Goal: Task Accomplishment & Management: Complete application form

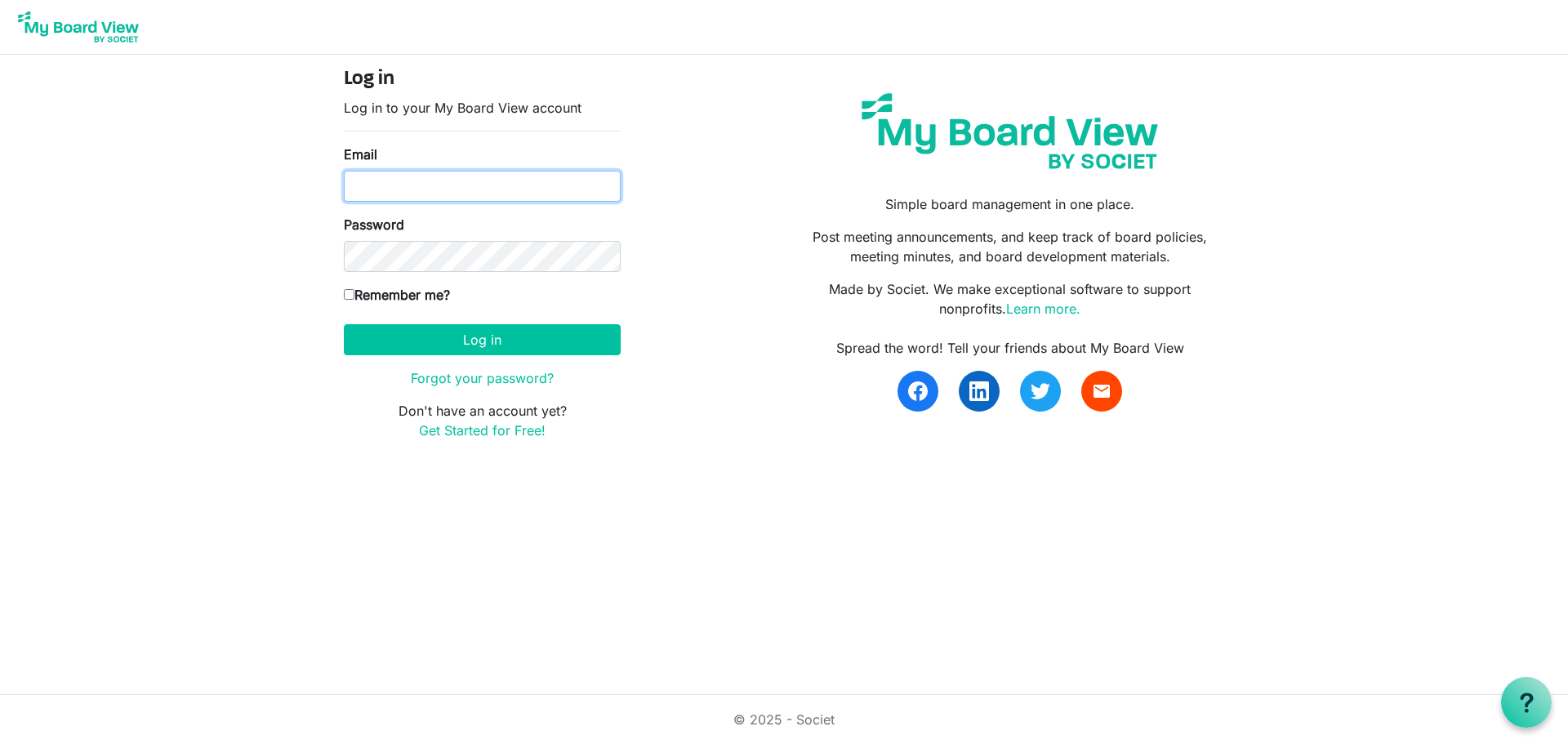
type input "kschrantz@connectlife.org"
click at [352, 296] on input "Remember me?" at bounding box center [349, 295] width 10 height 10
checkbox input "true"
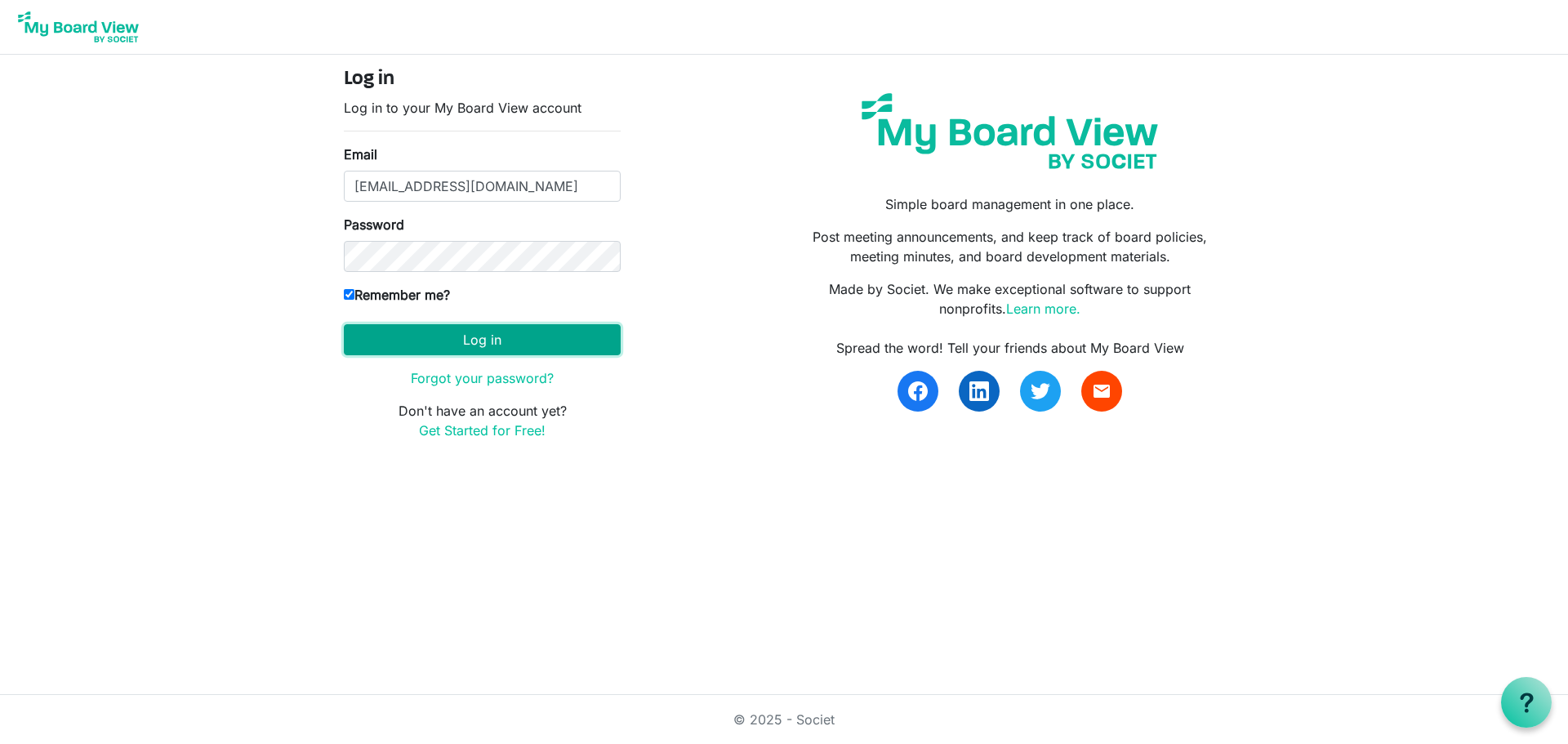
click at [472, 338] on button "Log in" at bounding box center [482, 340] width 276 height 31
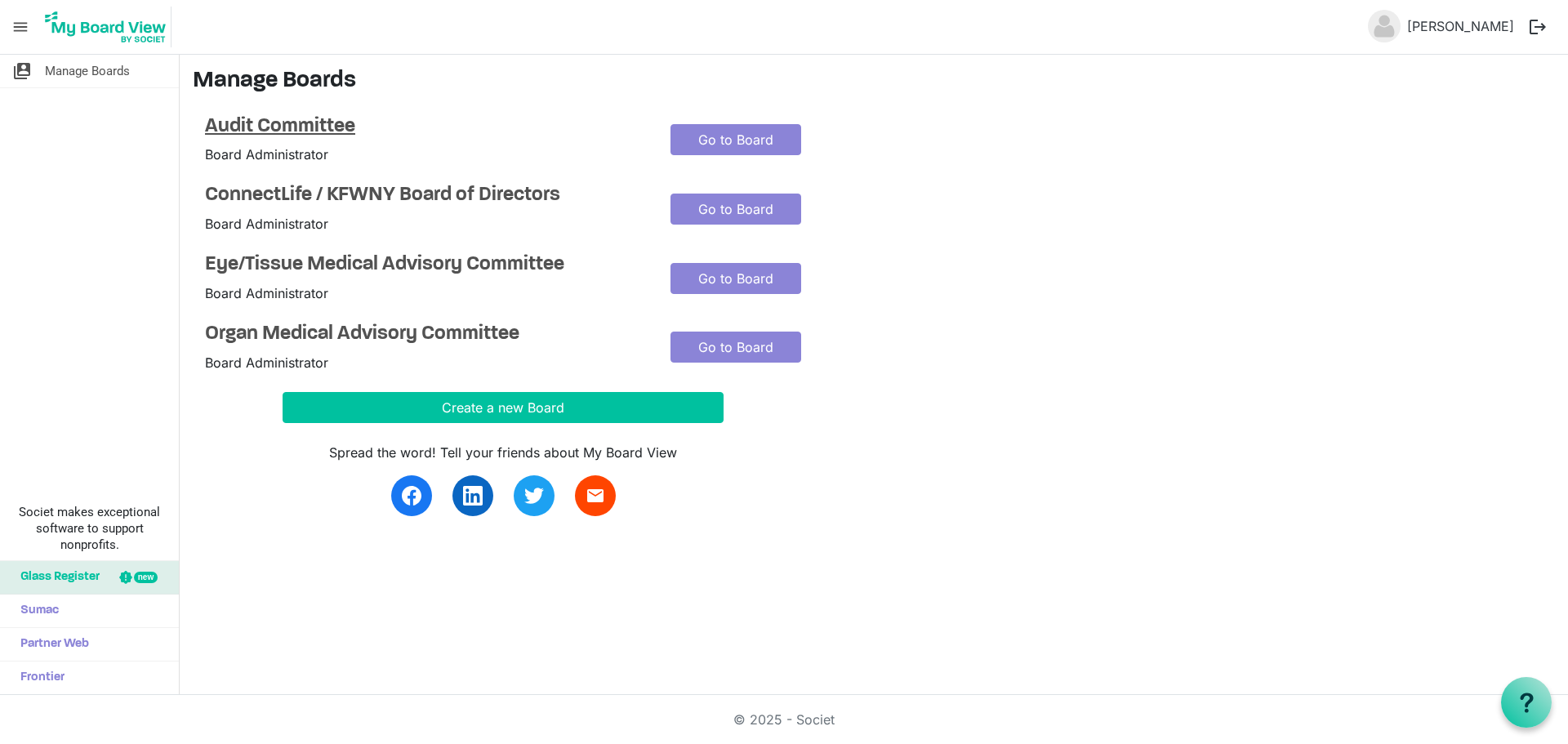
click at [295, 126] on h4 "Audit Committee" at bounding box center [425, 126] width 441 height 23
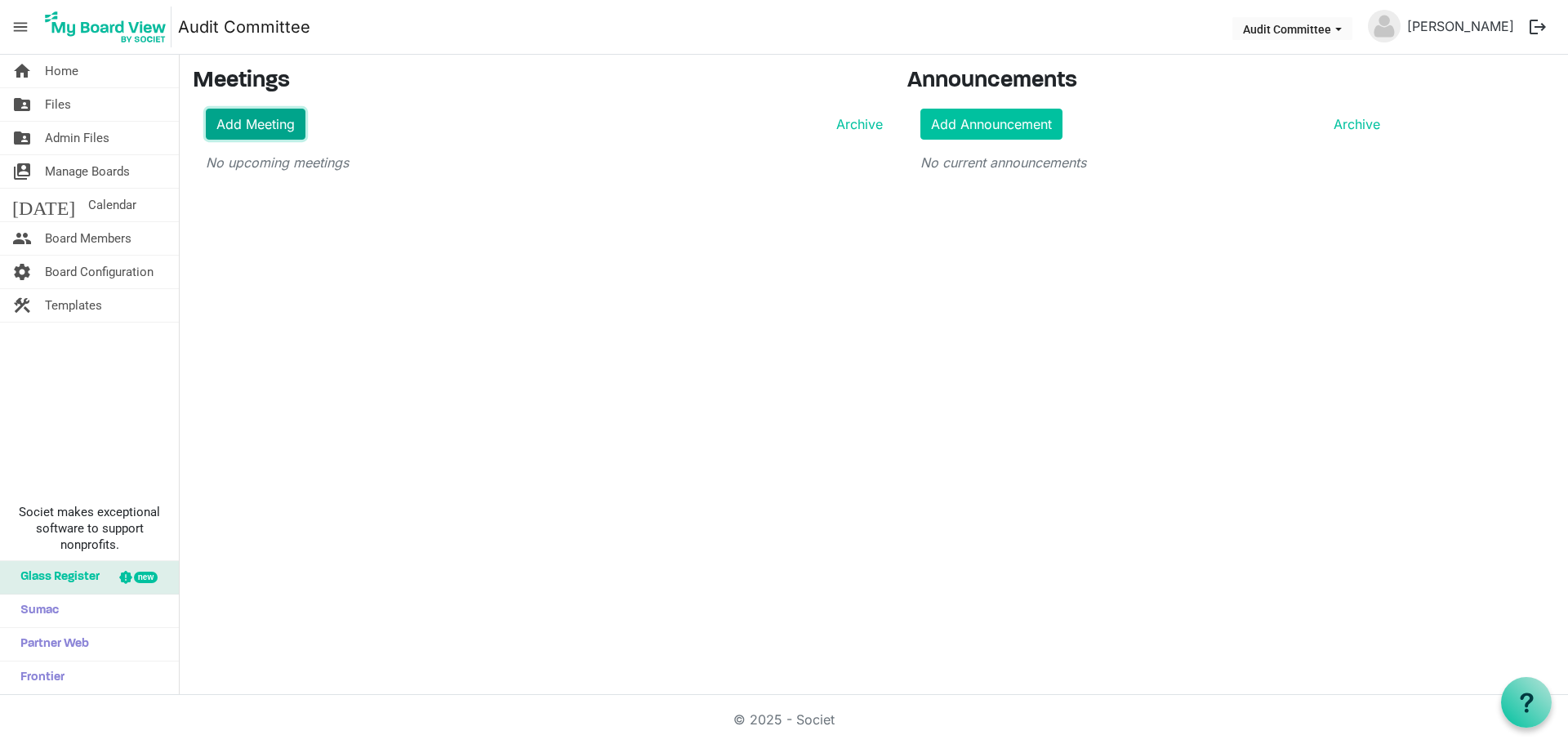
click at [263, 123] on link "Add Meeting" at bounding box center [255, 124] width 99 height 31
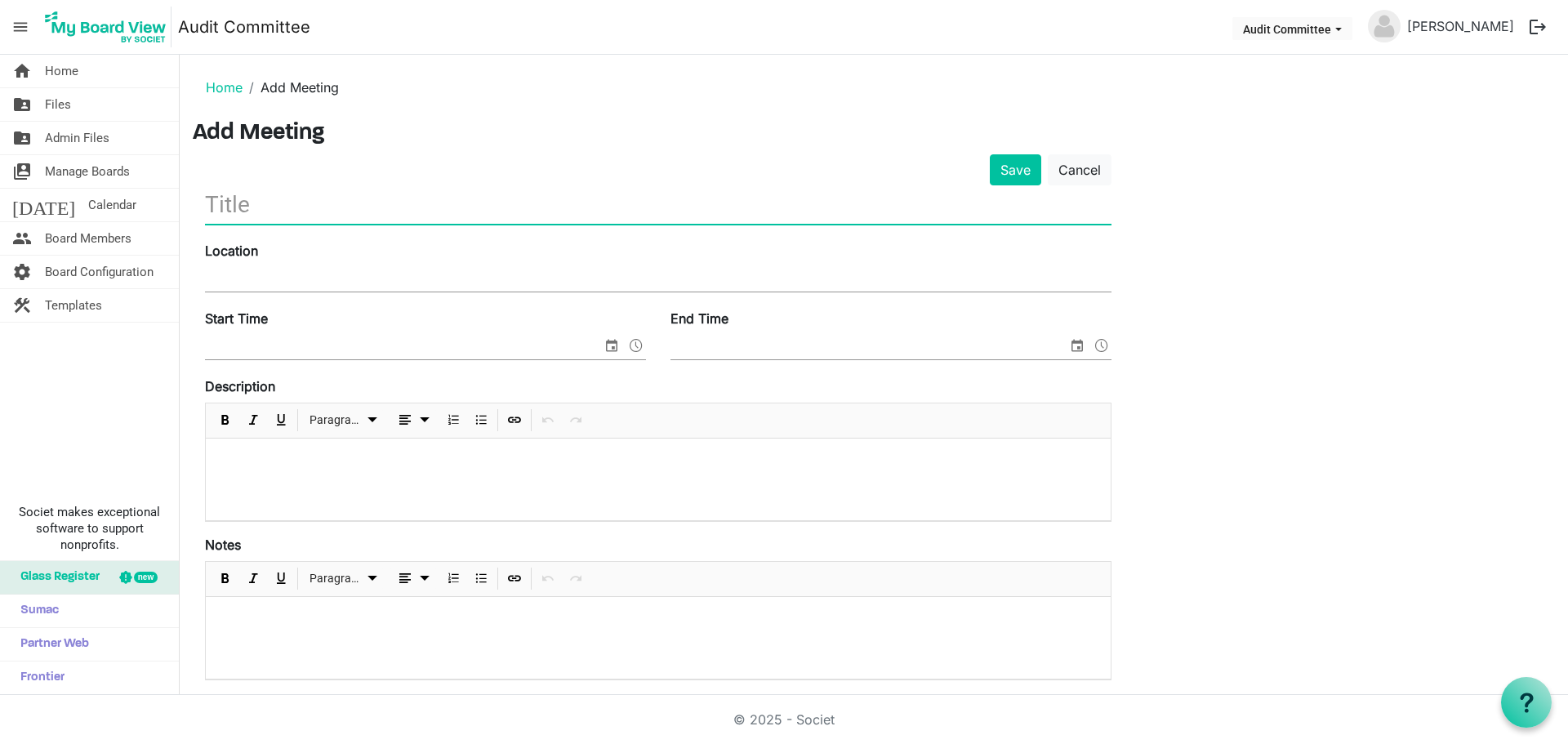
click at [238, 206] on input "text" at bounding box center [657, 205] width 906 height 38
paste input "CONNECTLIFE/KFWNY AUDIT COMMITTEE - SEPTEMBER 2025 Virtual Meeting"
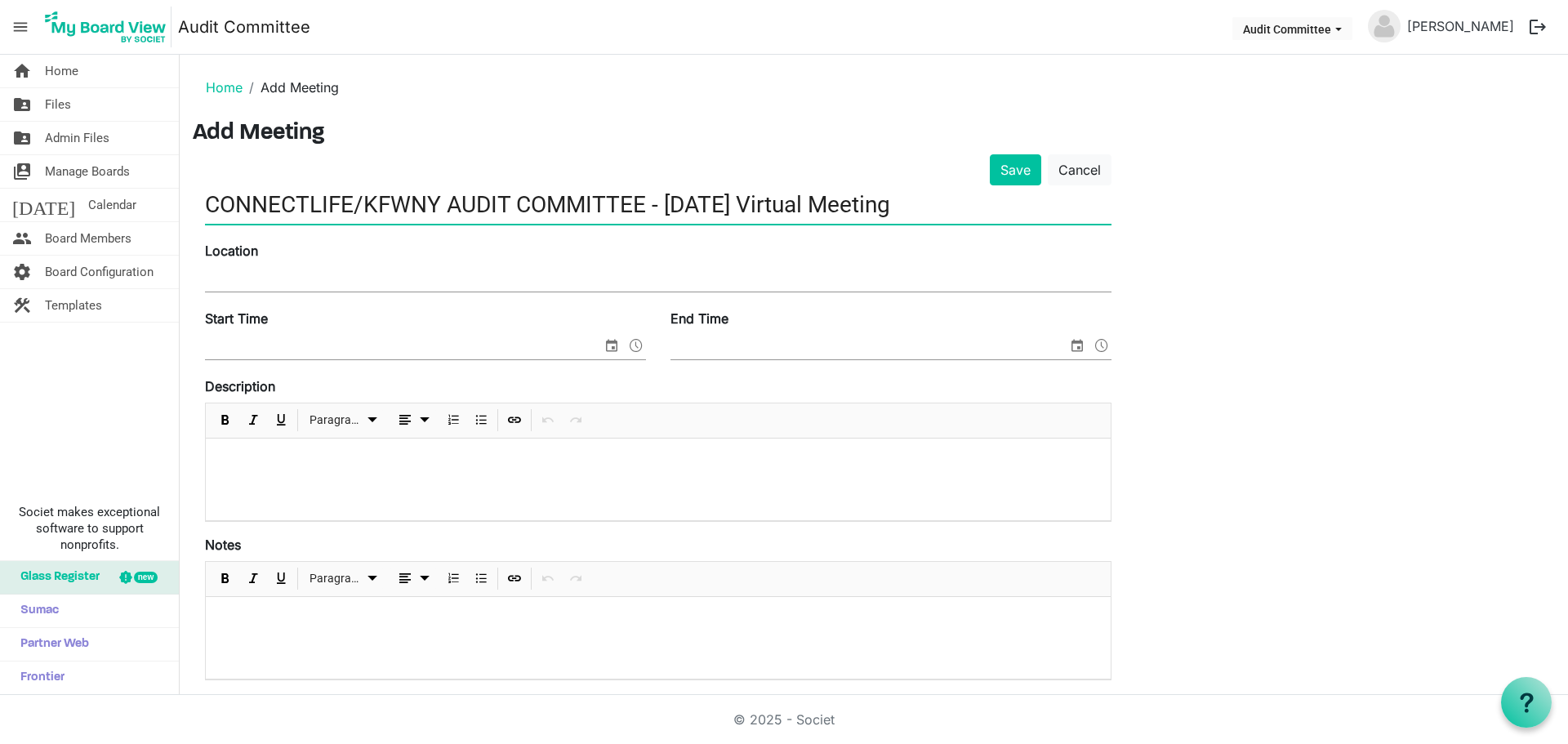
click at [786, 200] on input "CONNECTLIFE/KFWNY AUDIT COMMITTEE - SEPTEMBER 2025 Virtual Meeting" at bounding box center [657, 205] width 906 height 38
click at [252, 277] on div "Location" at bounding box center [658, 268] width 931 height 54
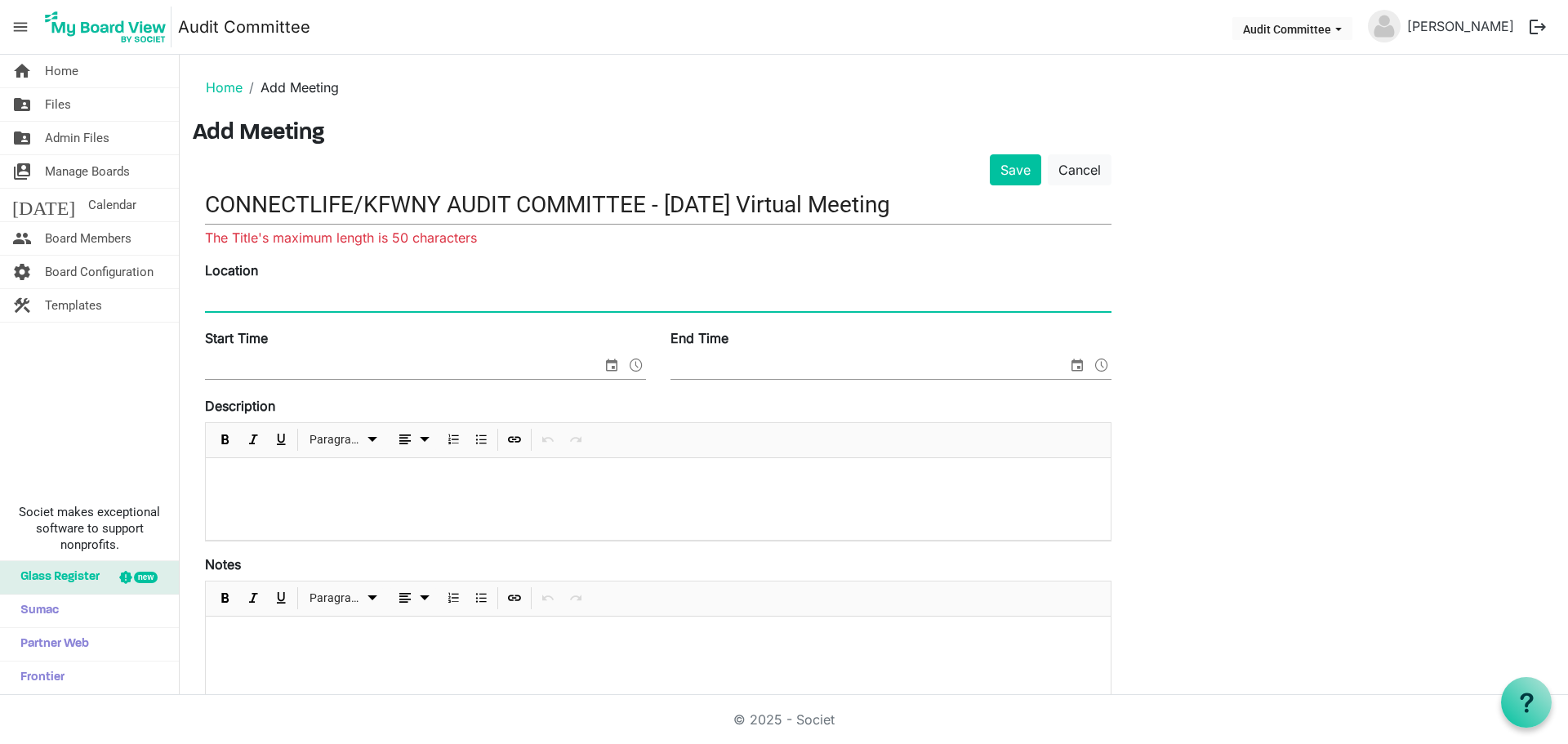
click at [813, 205] on input "CONNECTLIFE/KFWNY AUDIT COMMITTEE - SEPT 2025 Virtual Meeting" at bounding box center [657, 205] width 906 height 38
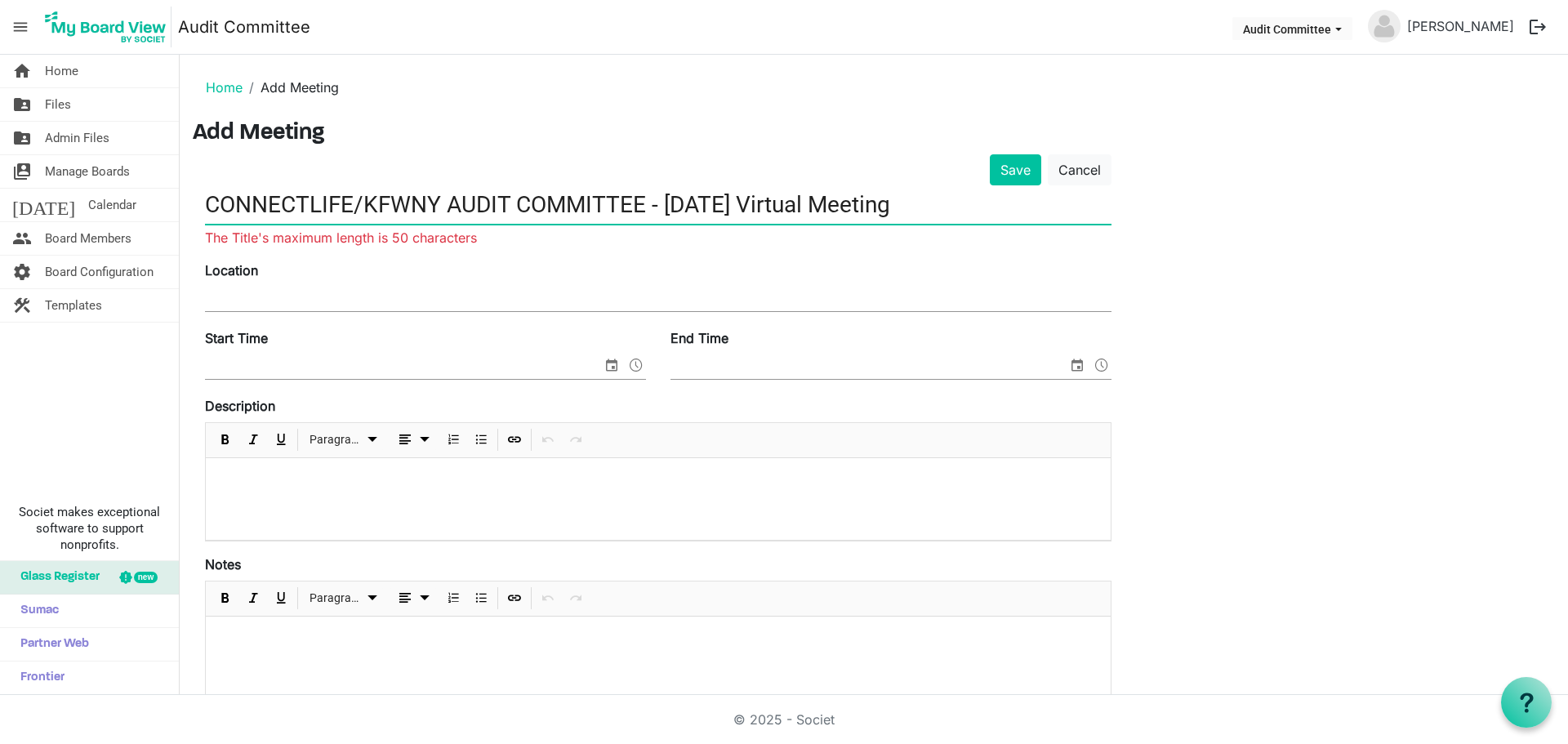
click at [813, 205] on input "CONNECTLIFE/KFWNY AUDIT COMMITTEE - SEPT 2025 Virtual Meeting" at bounding box center [657, 205] width 906 height 38
click at [654, 204] on input "CONNECTLIFE/KFWNY AUDIT COMMITTEE - SEPT 2025 Meeting" at bounding box center [657, 205] width 906 height 38
drag, startPoint x: 651, startPoint y: 200, endPoint x: 772, endPoint y: 200, distance: 121.0
click at [772, 200] on input "CONNECTLIFE/KFWNY AUDIT COMMITTEE - SEPT 2025 Meeting" at bounding box center [657, 205] width 906 height 38
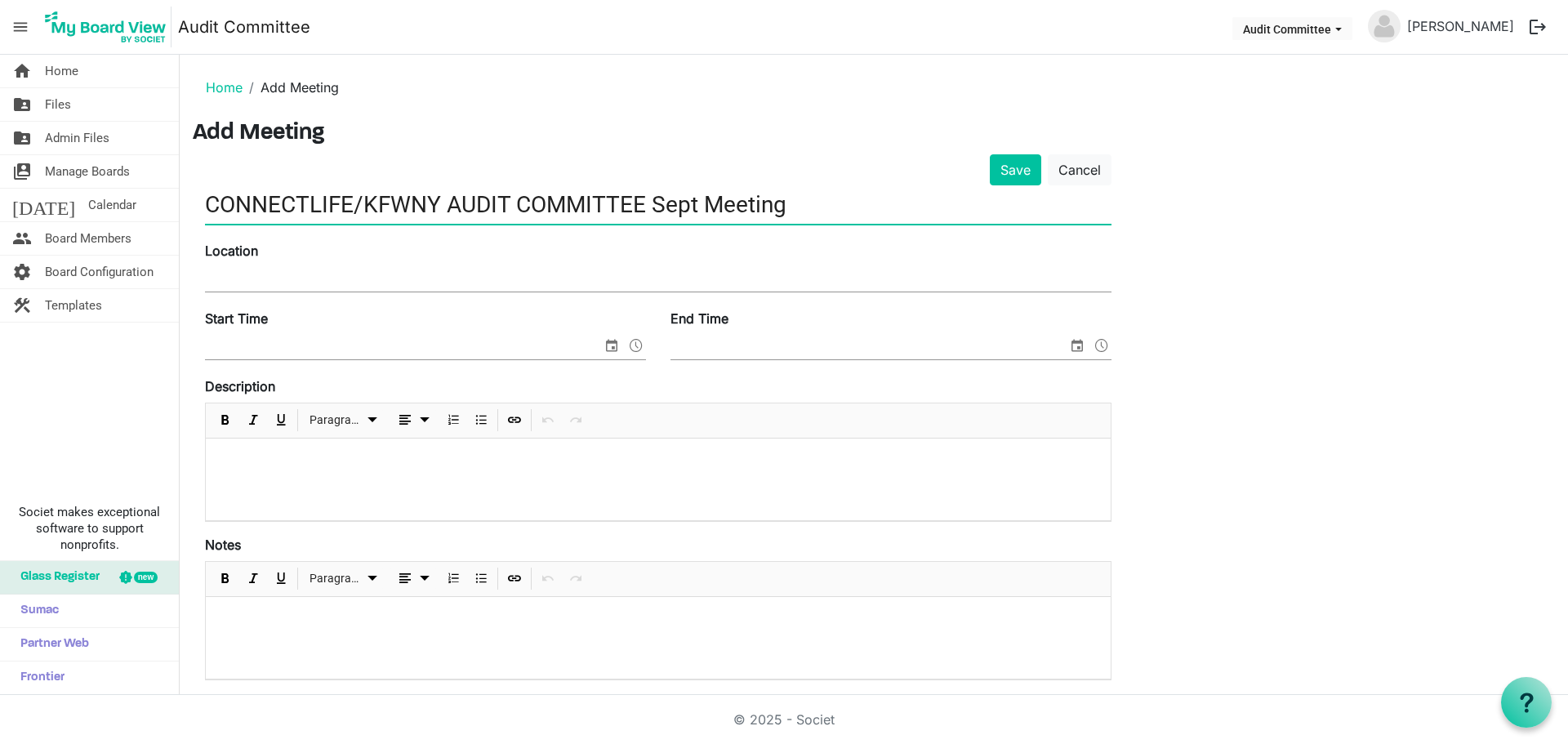
type input "CONNECTLIFE/KFWNY AUDIT COMMITTEE Sept Meeting"
click at [235, 277] on input "Location" at bounding box center [657, 279] width 906 height 24
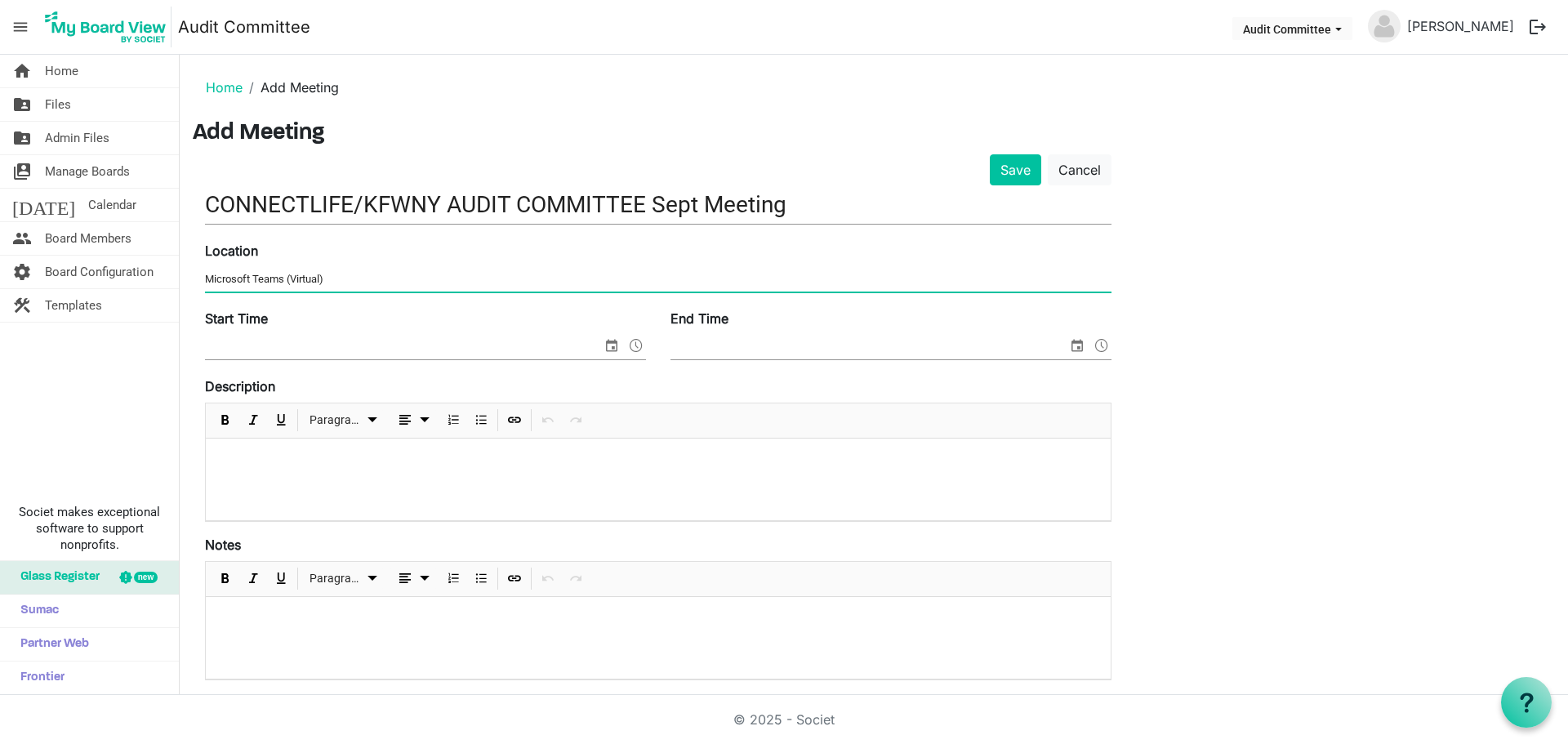
type input "Microsoft Teams (Virtual)"
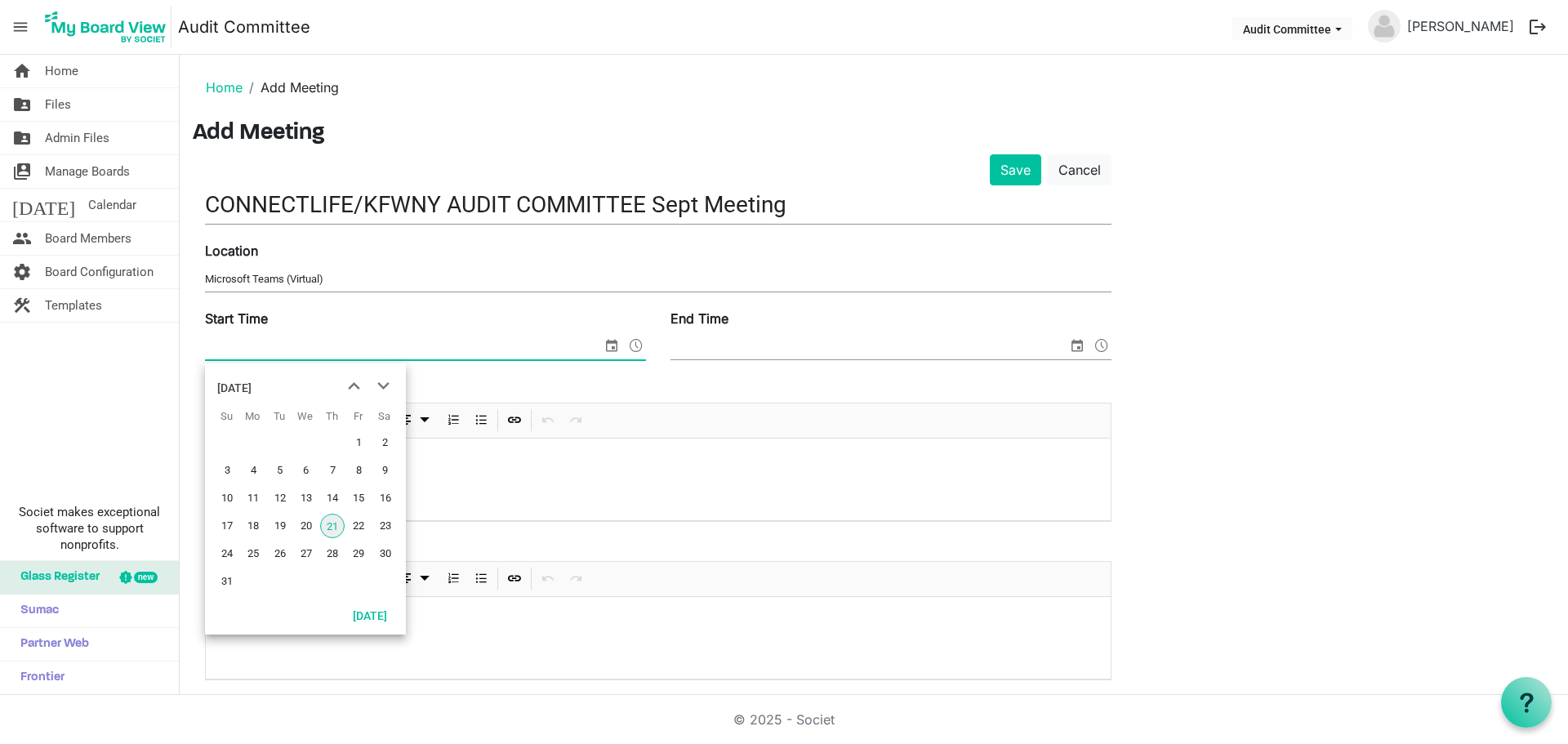
click at [610, 346] on span "select" at bounding box center [612, 346] width 20 height 22
click at [383, 384] on span "next month" at bounding box center [383, 386] width 29 height 29
click at [276, 440] on span "2" at bounding box center [280, 442] width 24 height 24
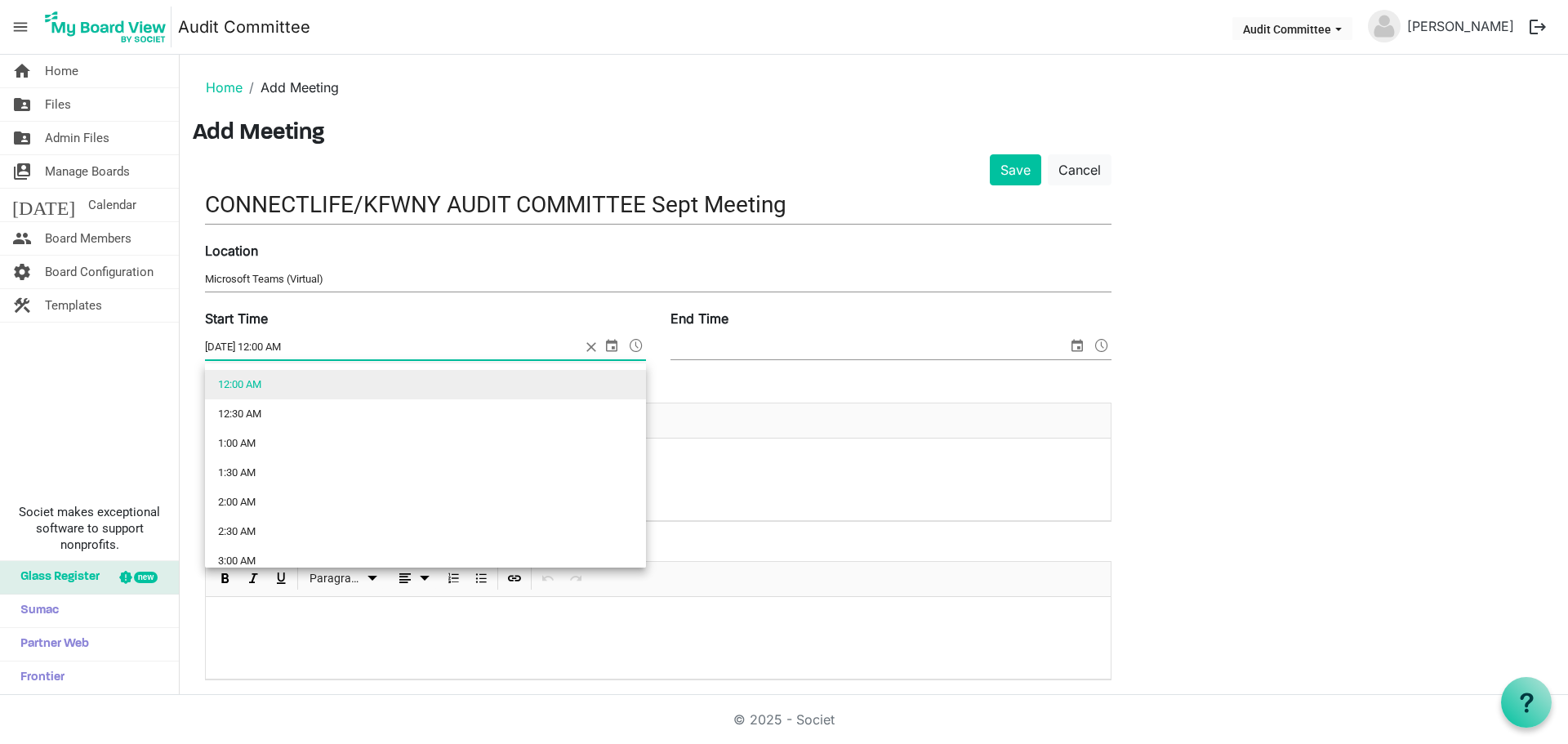
click at [641, 347] on span at bounding box center [636, 346] width 20 height 22
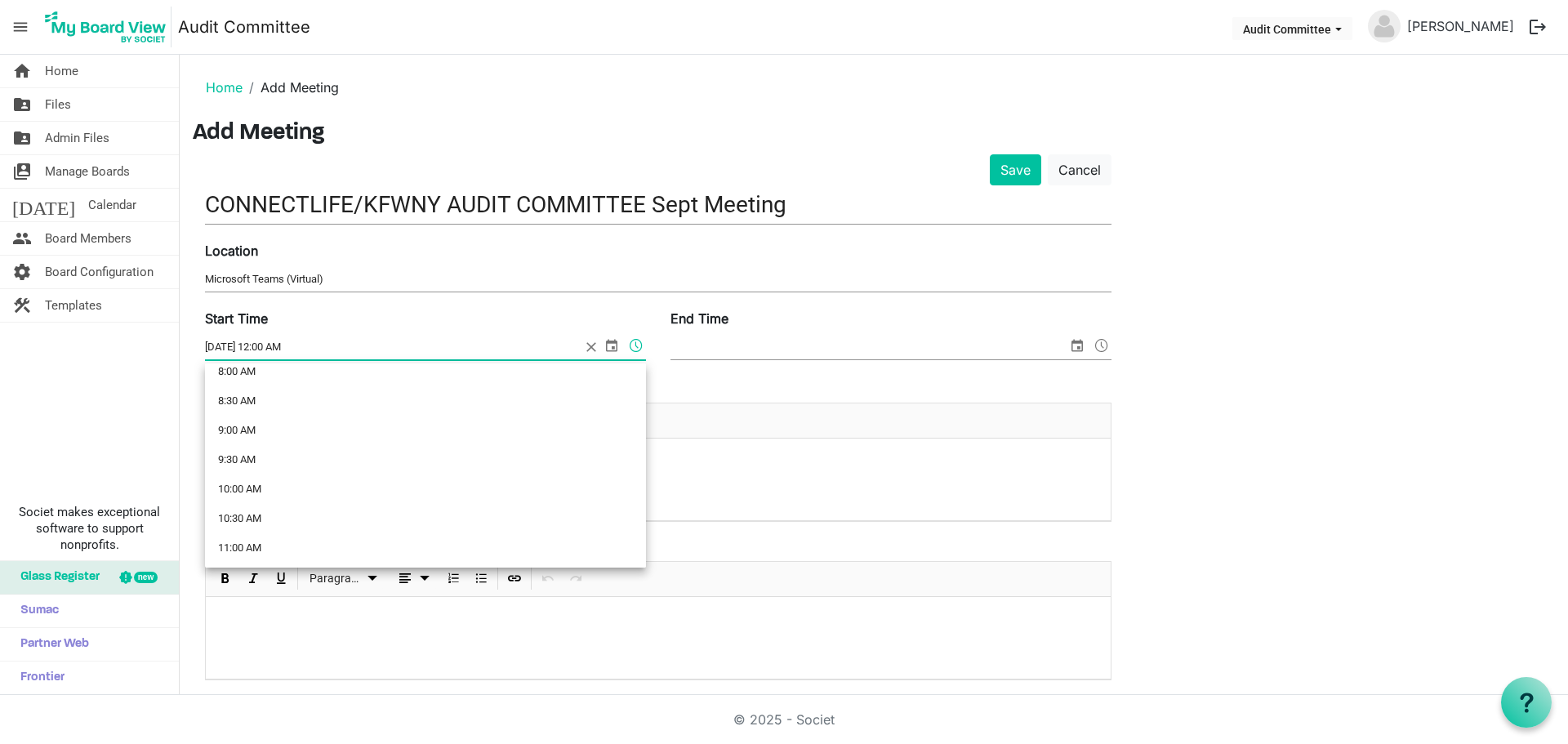
scroll to position [490, 0]
click at [246, 395] on li "8:30 AM" at bounding box center [425, 395] width 441 height 29
type input "9/2/2025 8:30 AM"
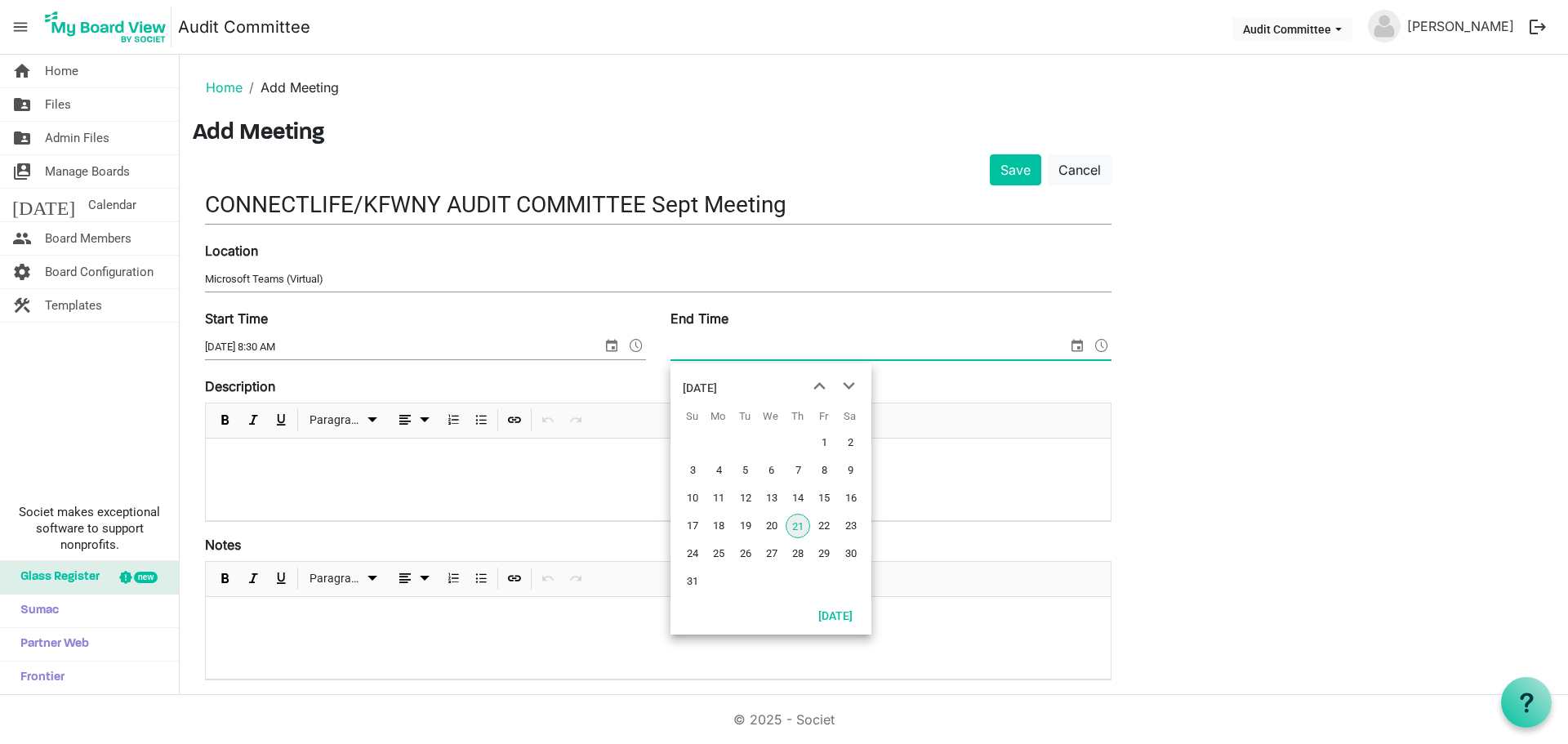
click at [1076, 344] on span "select" at bounding box center [1076, 346] width 20 height 22
click at [850, 385] on span "next month" at bounding box center [848, 386] width 29 height 29
click at [743, 438] on span "2" at bounding box center [746, 442] width 24 height 24
click at [1104, 347] on span at bounding box center [1101, 346] width 20 height 22
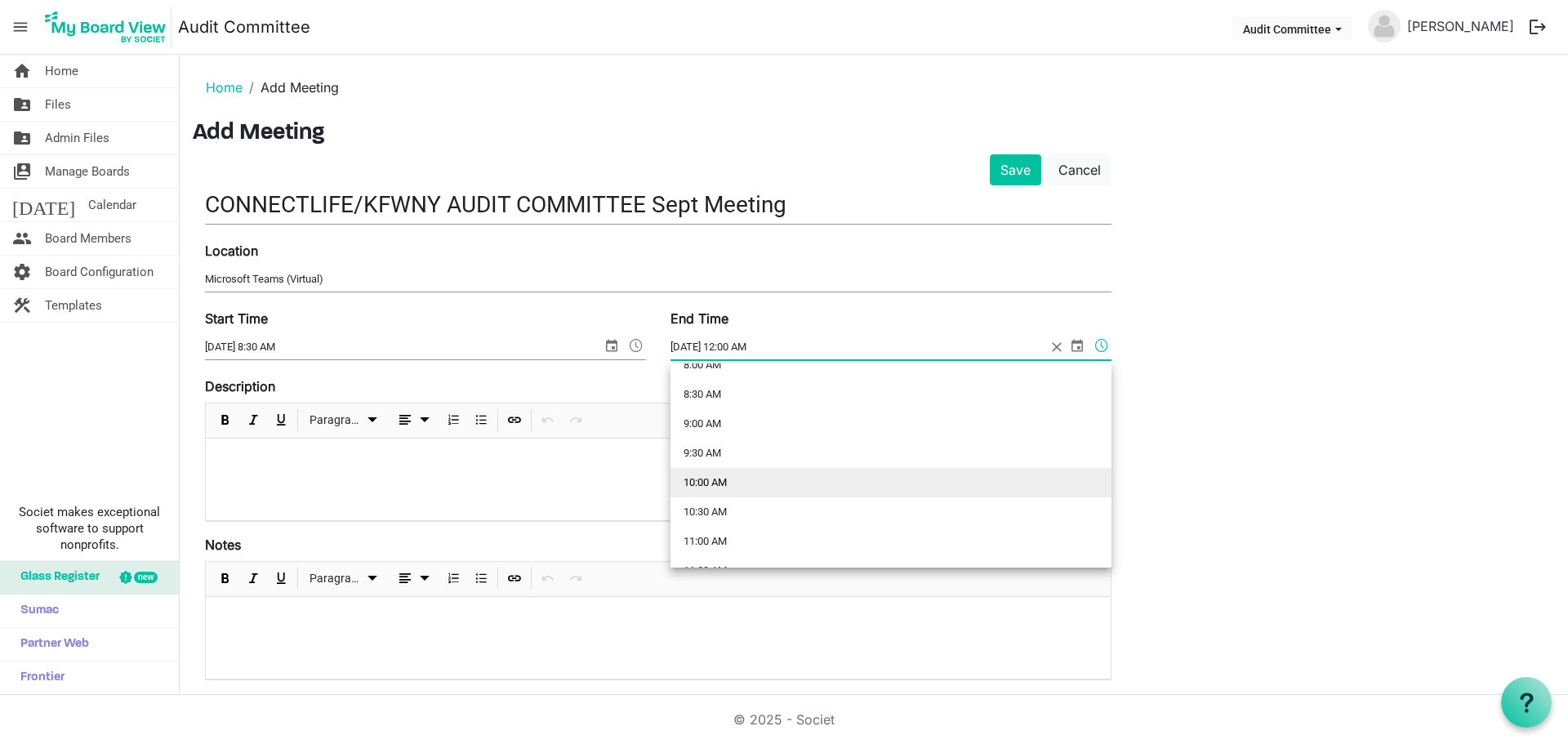
click at [723, 481] on li "10:00 AM" at bounding box center [891, 483] width 441 height 29
type input "9/2/2025 10:00 AM"
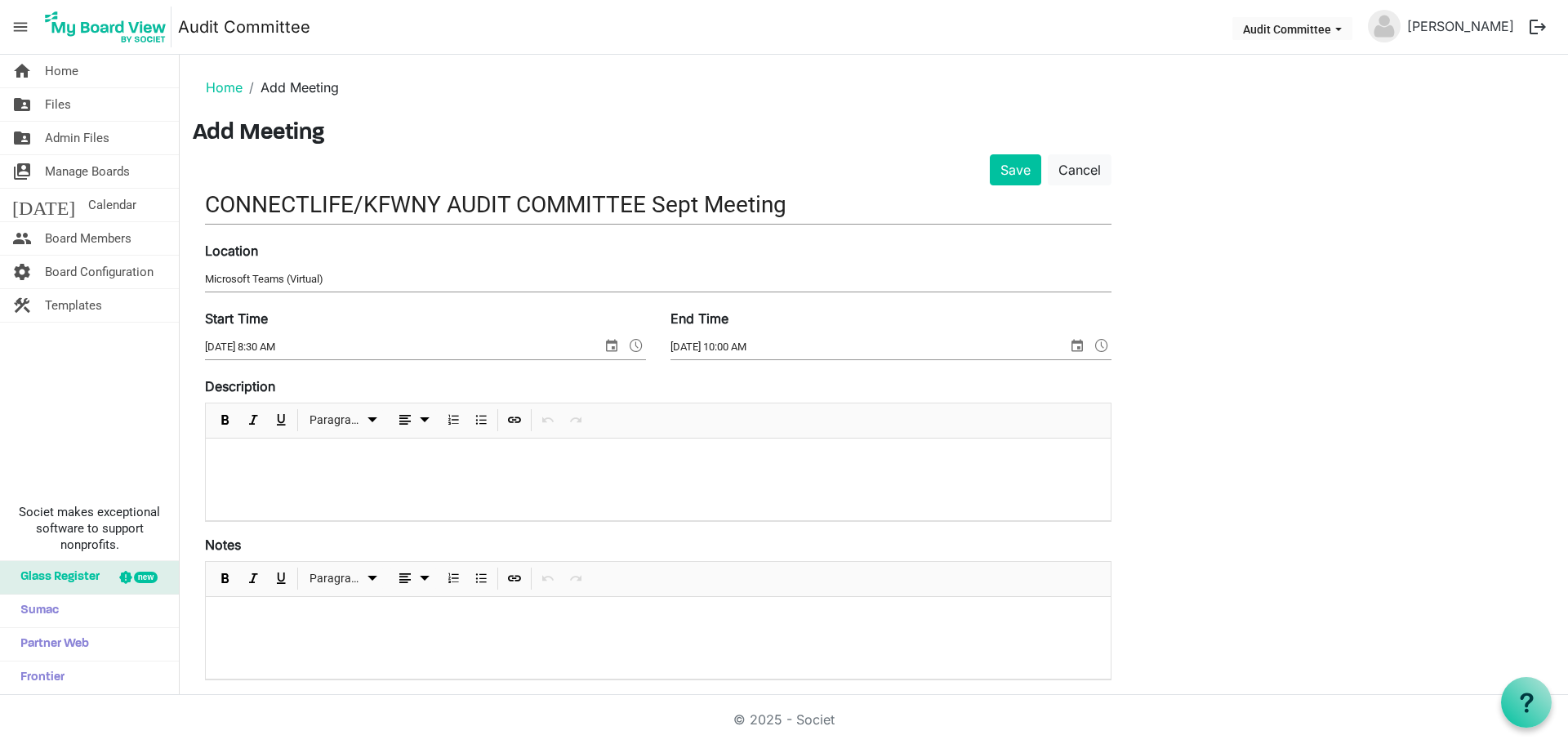
click at [286, 455] on p at bounding box center [657, 461] width 879 height 17
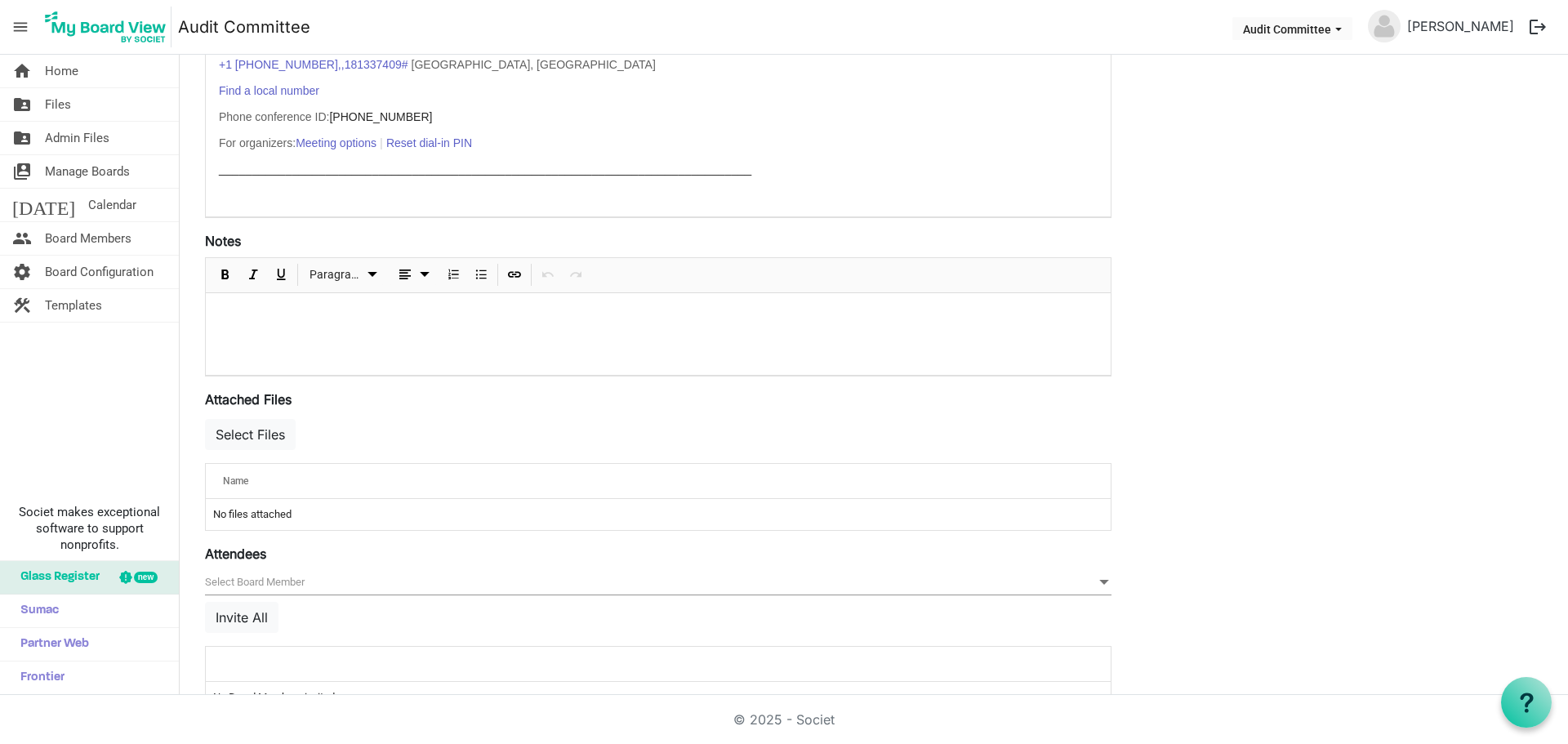
scroll to position [512, 0]
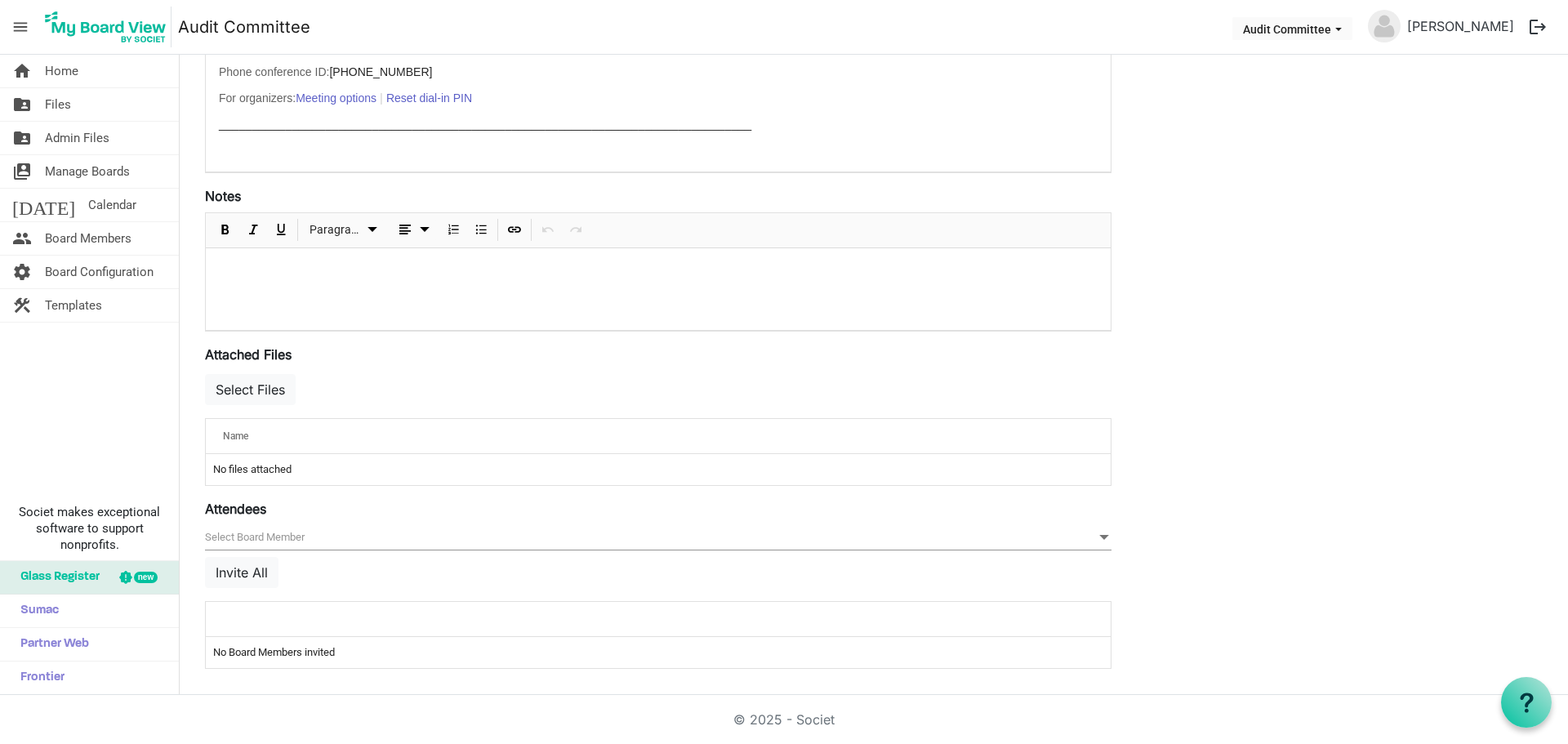
click at [1101, 536] on span at bounding box center [1104, 537] width 15 height 18
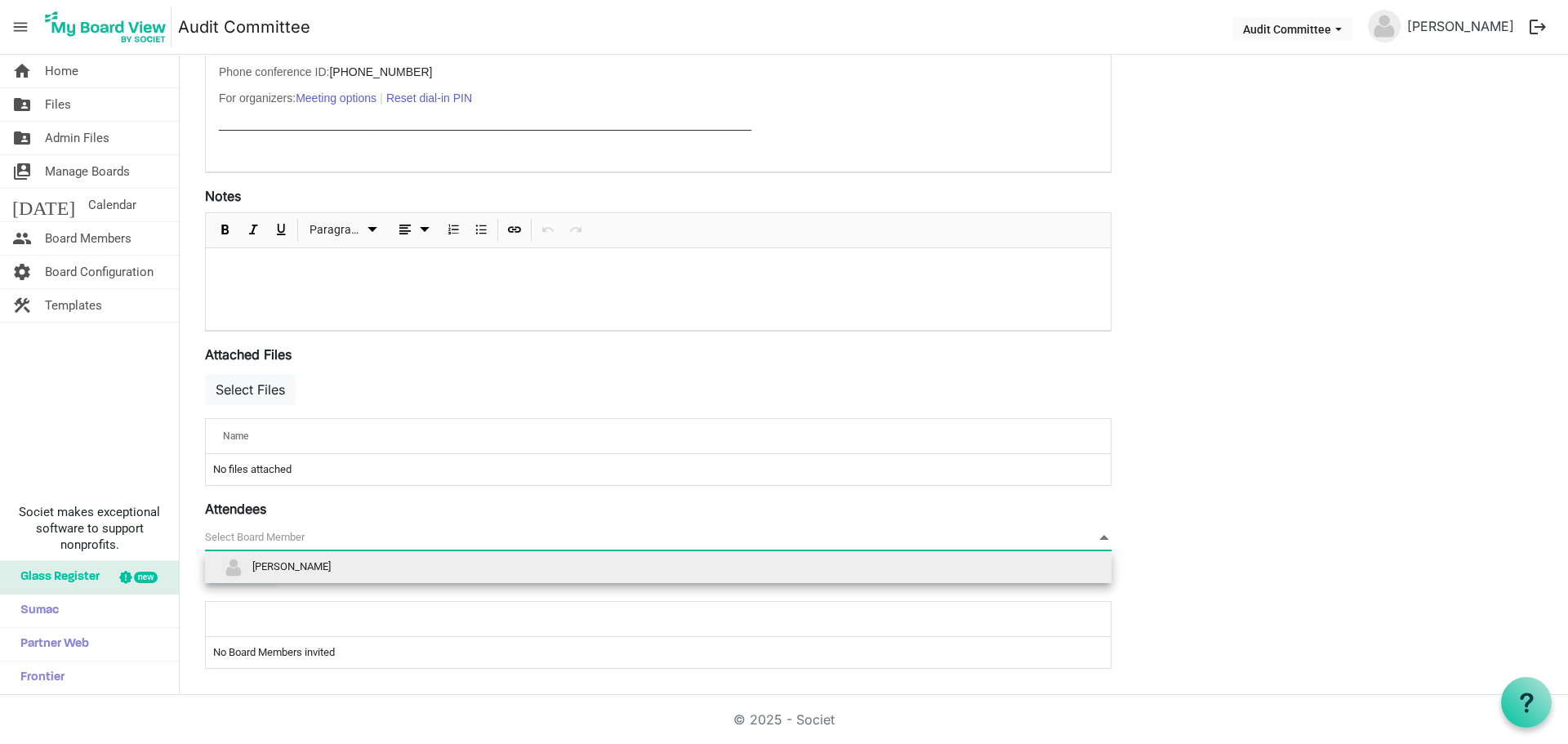
click at [1102, 536] on span at bounding box center [1104, 537] width 15 height 18
click at [282, 565] on span "[PERSON_NAME]" at bounding box center [291, 566] width 79 height 12
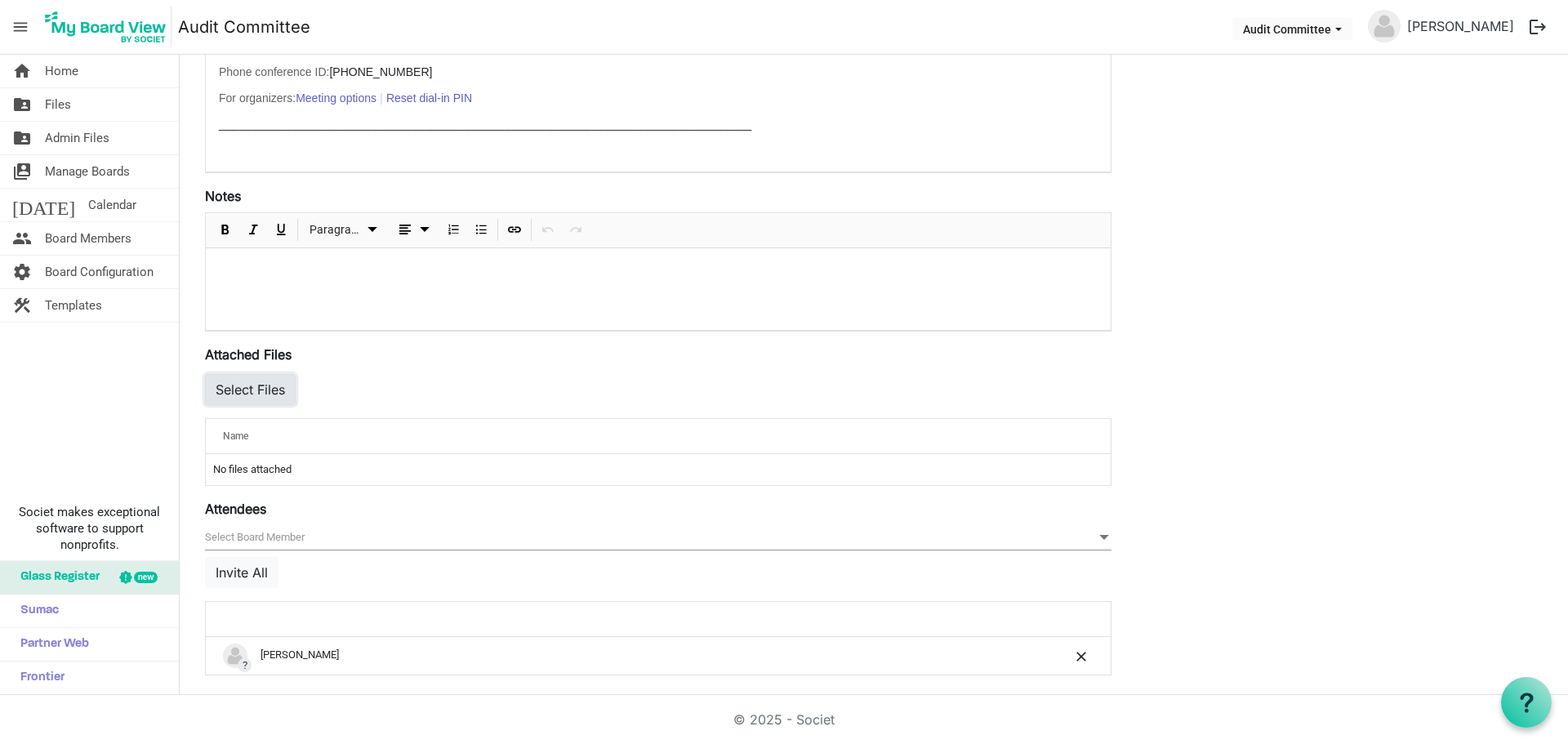
click at [259, 393] on button "Select Files" at bounding box center [250, 390] width 91 height 31
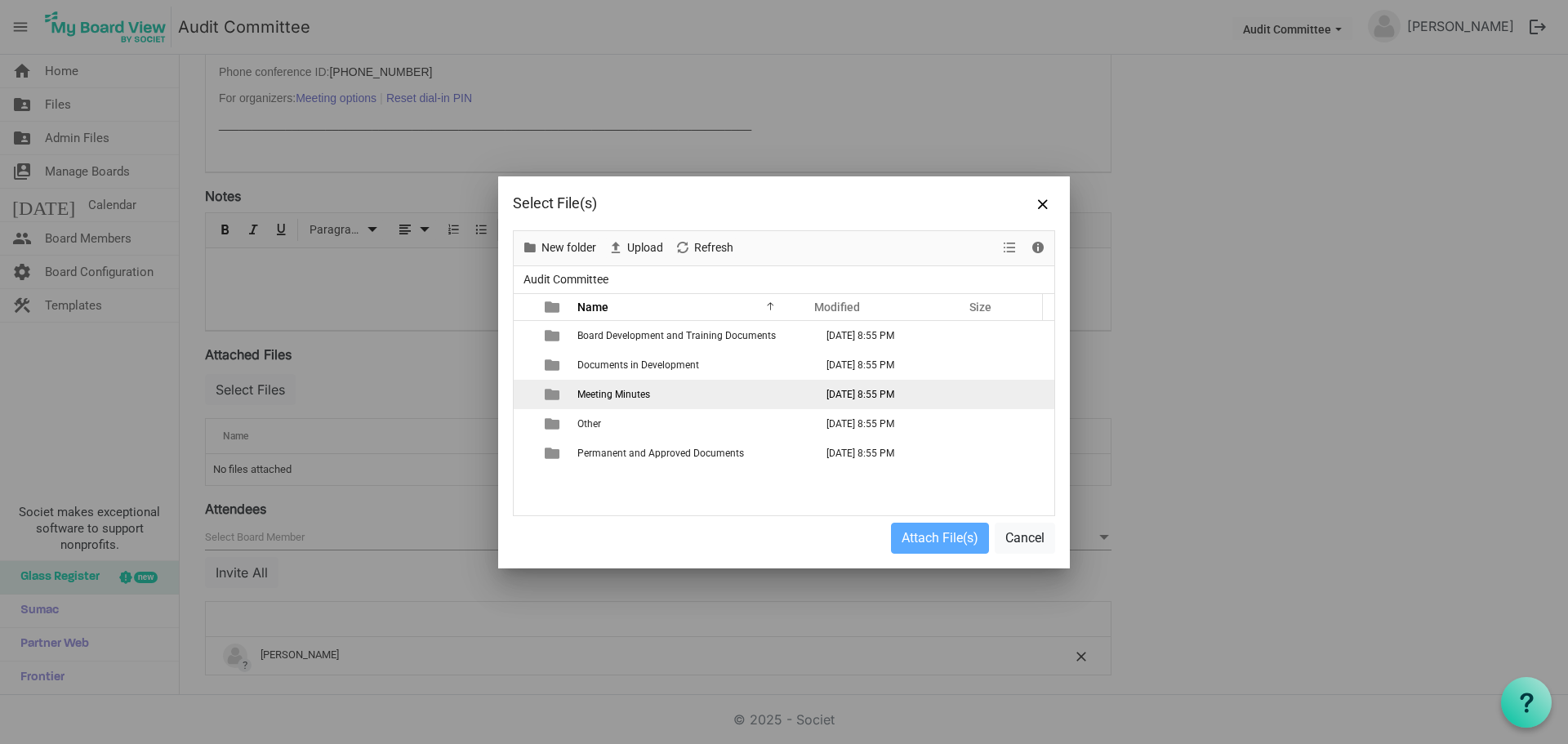
click at [634, 395] on span "Meeting Minutes" at bounding box center [613, 394] width 73 height 11
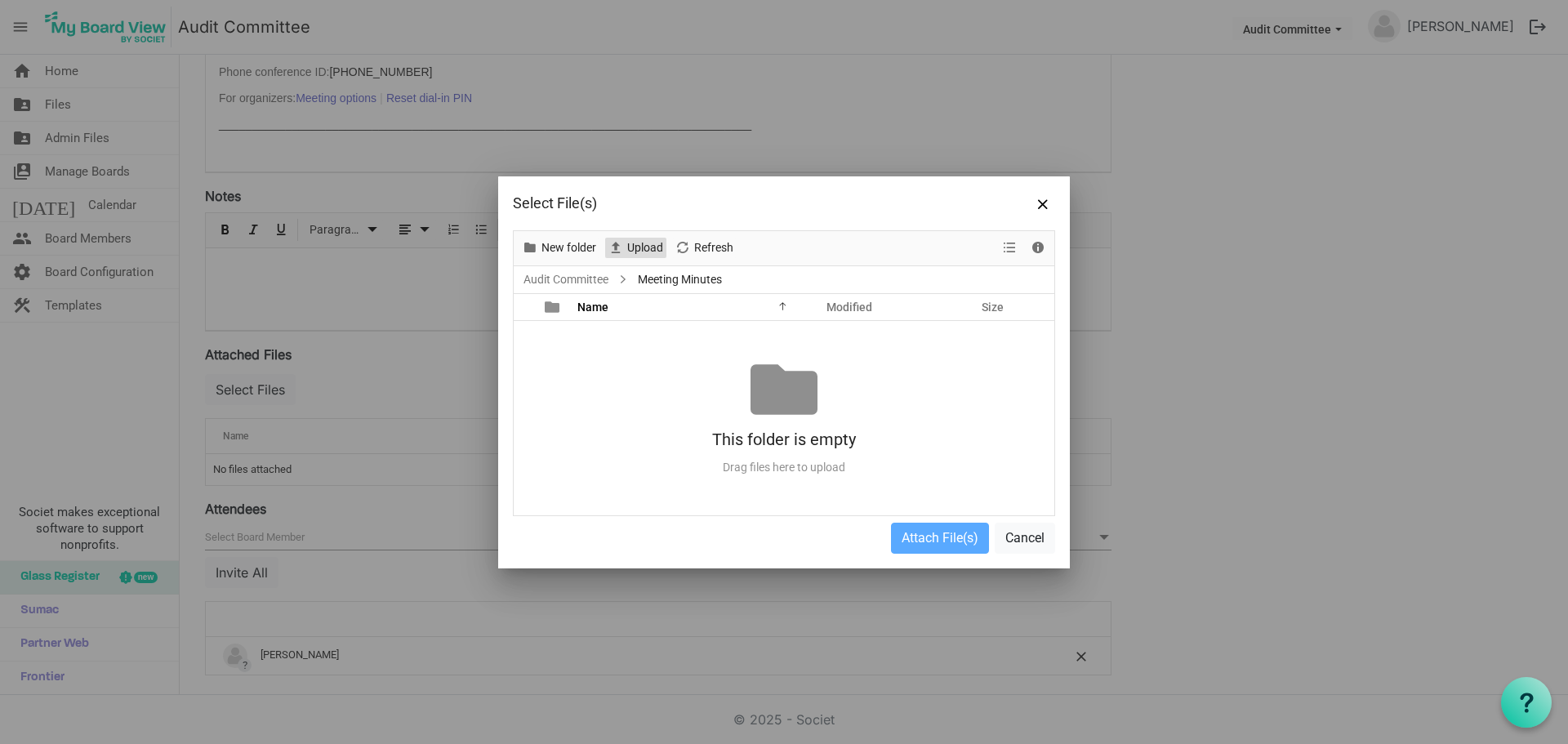
click at [643, 246] on span "Upload" at bounding box center [644, 248] width 39 height 21
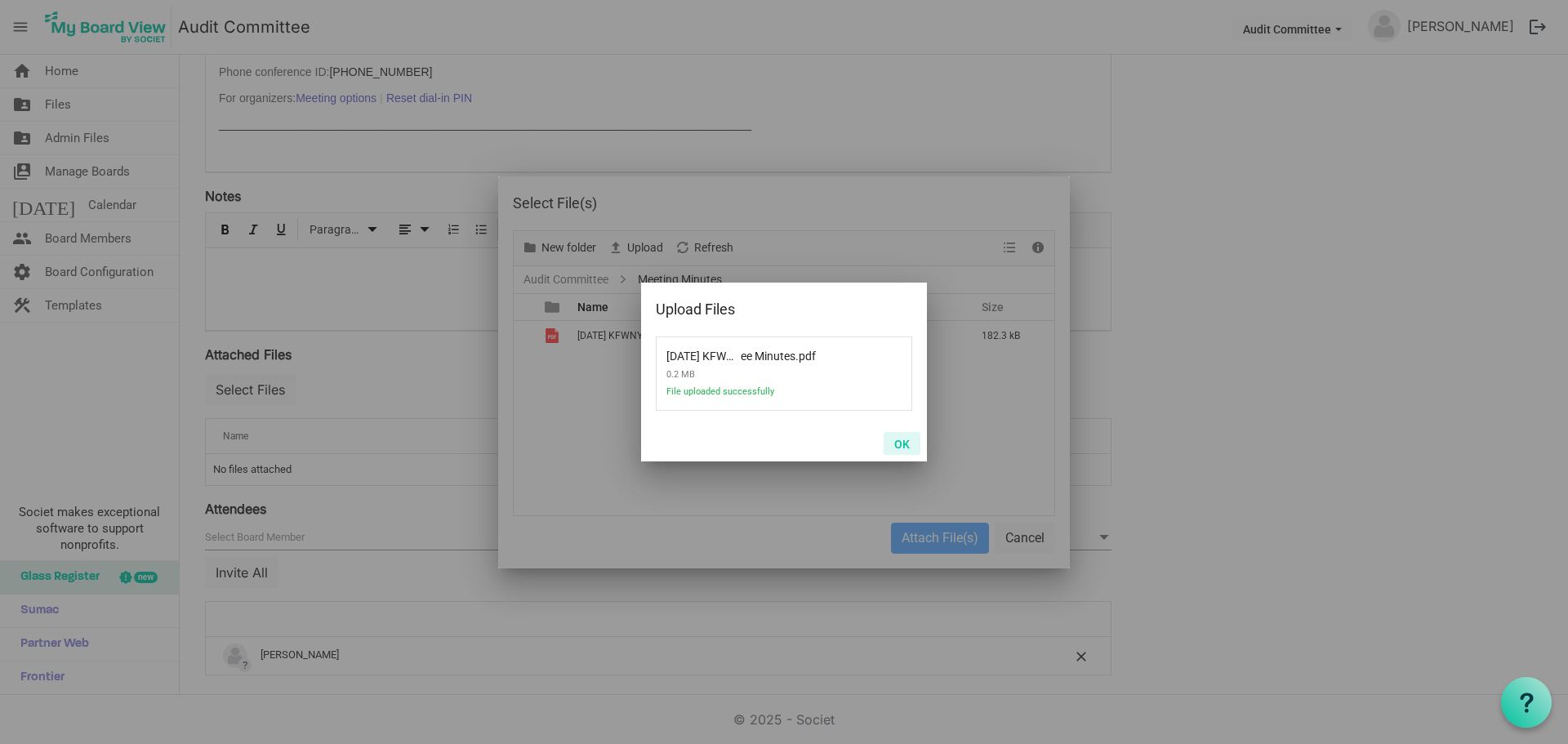
click at [894, 443] on button "OK" at bounding box center [902, 443] width 37 height 22
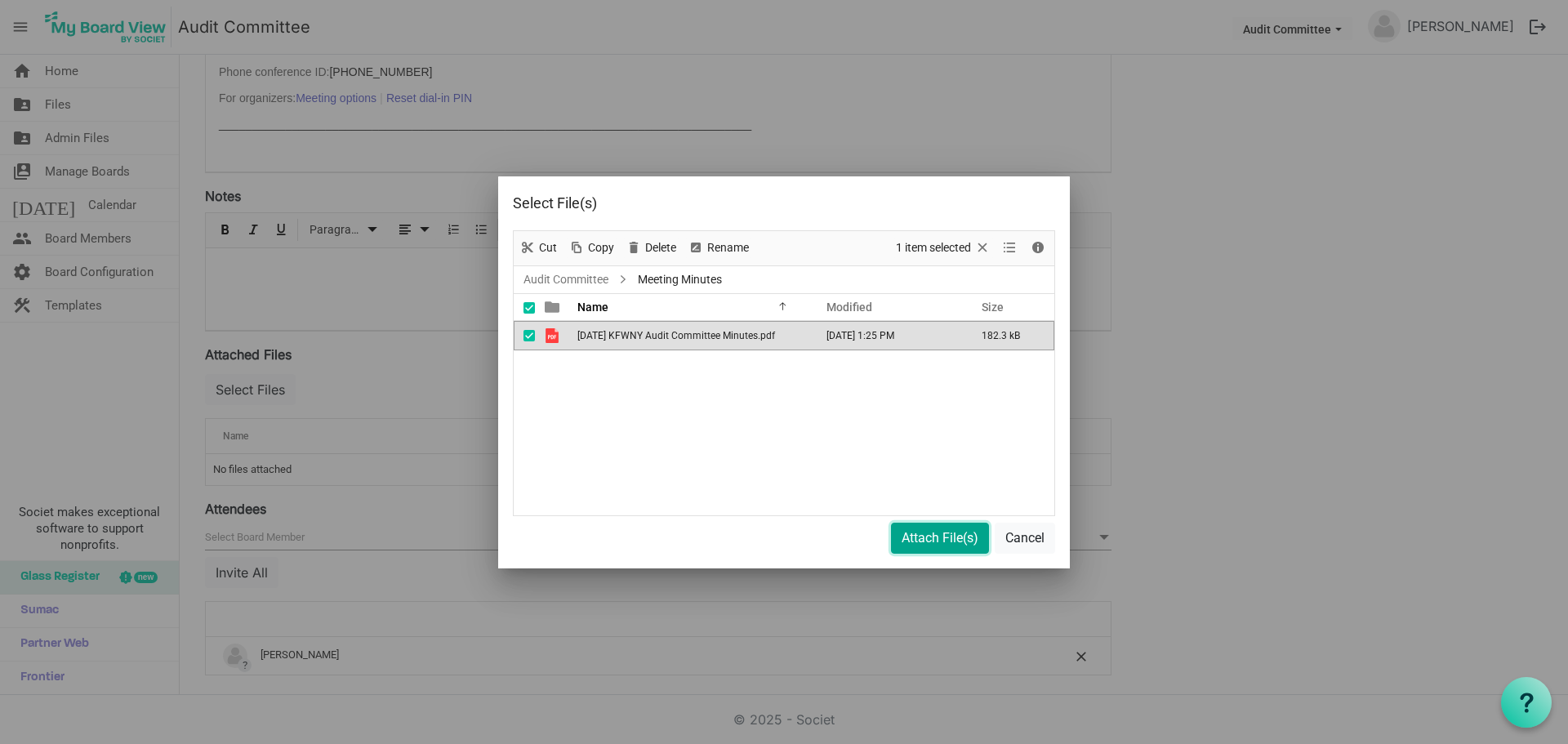
click at [939, 534] on button "Attach File(s)" at bounding box center [939, 538] width 98 height 31
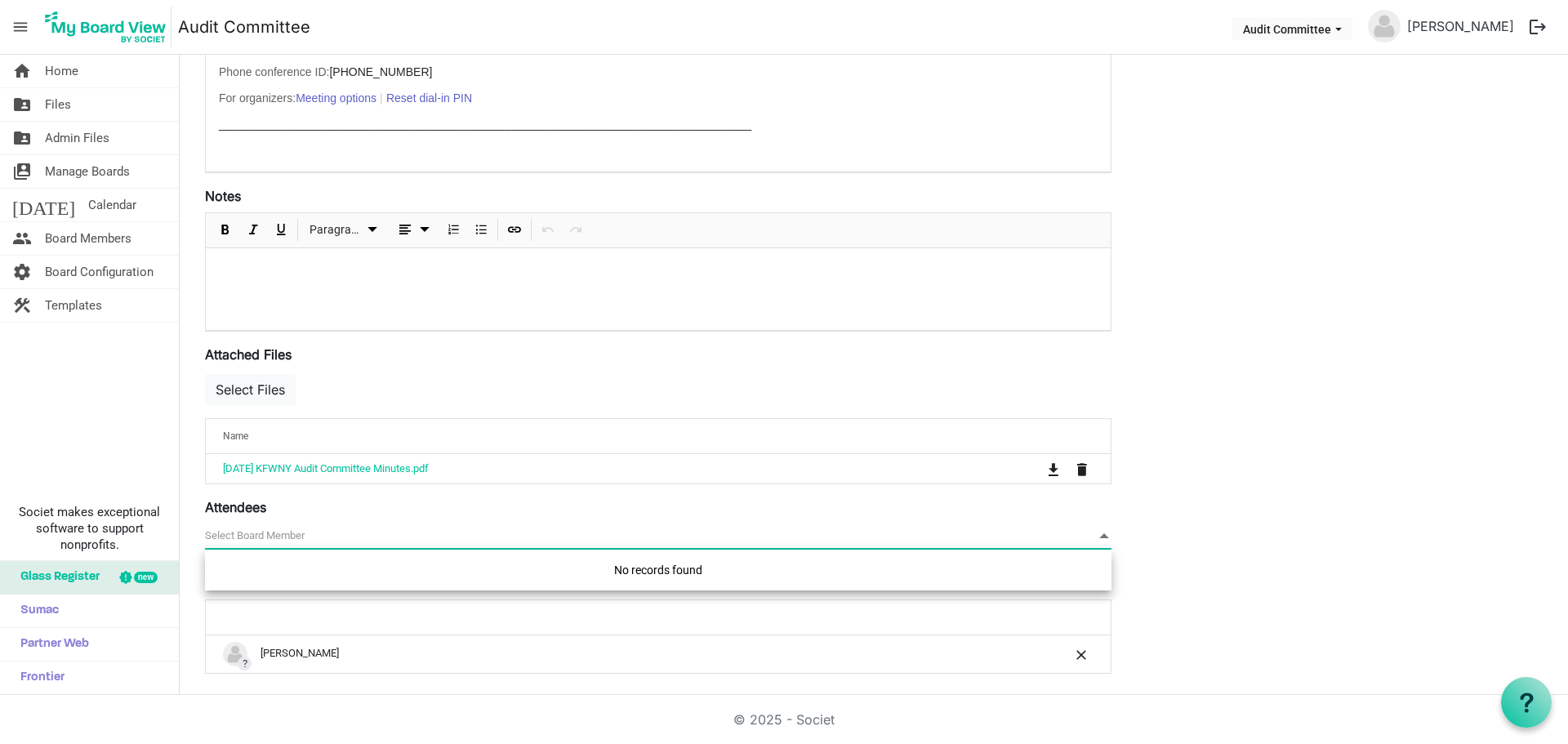
click at [290, 530] on span "null" at bounding box center [657, 536] width 906 height 25
click at [290, 537] on span "null" at bounding box center [657, 536] width 906 height 25
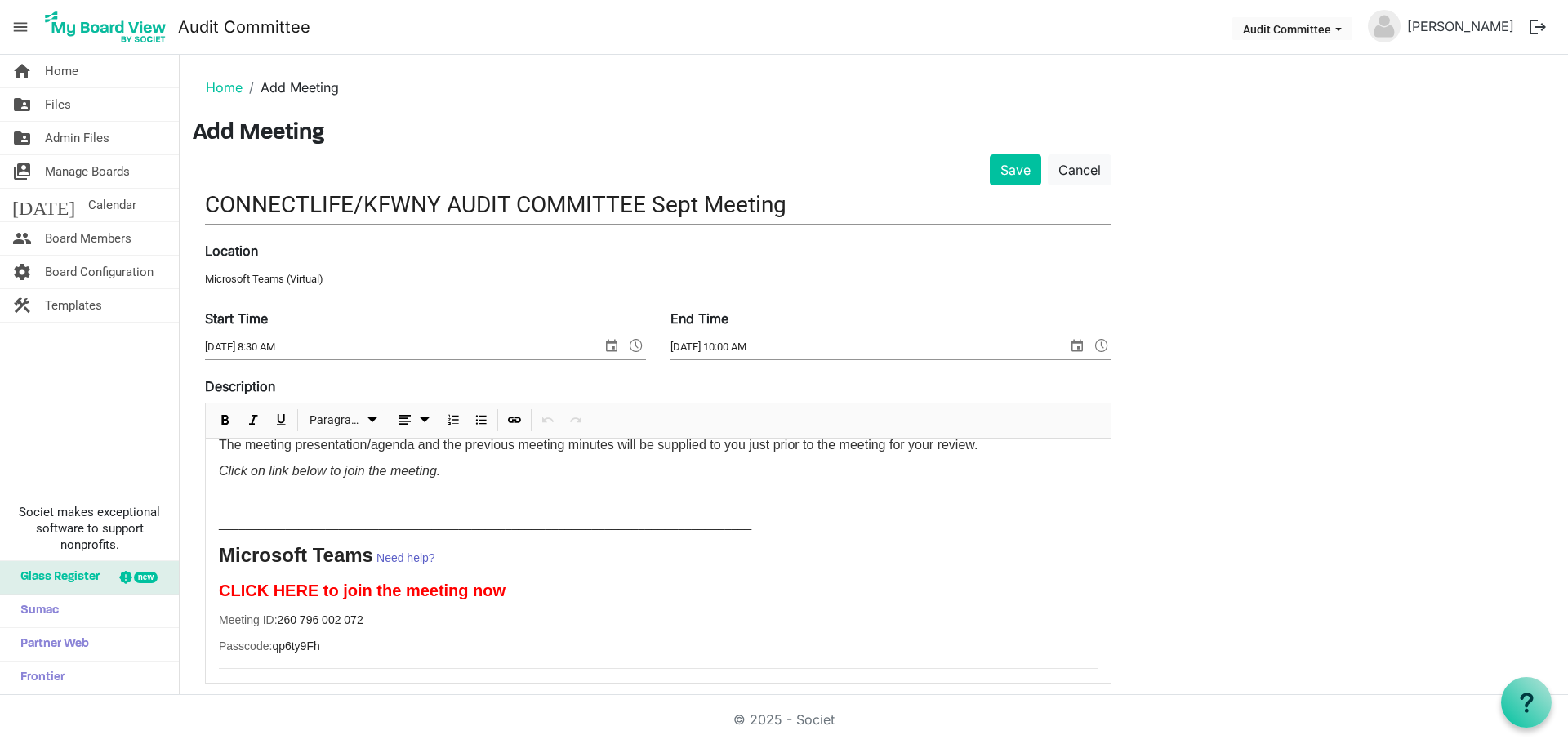
scroll to position [0, 0]
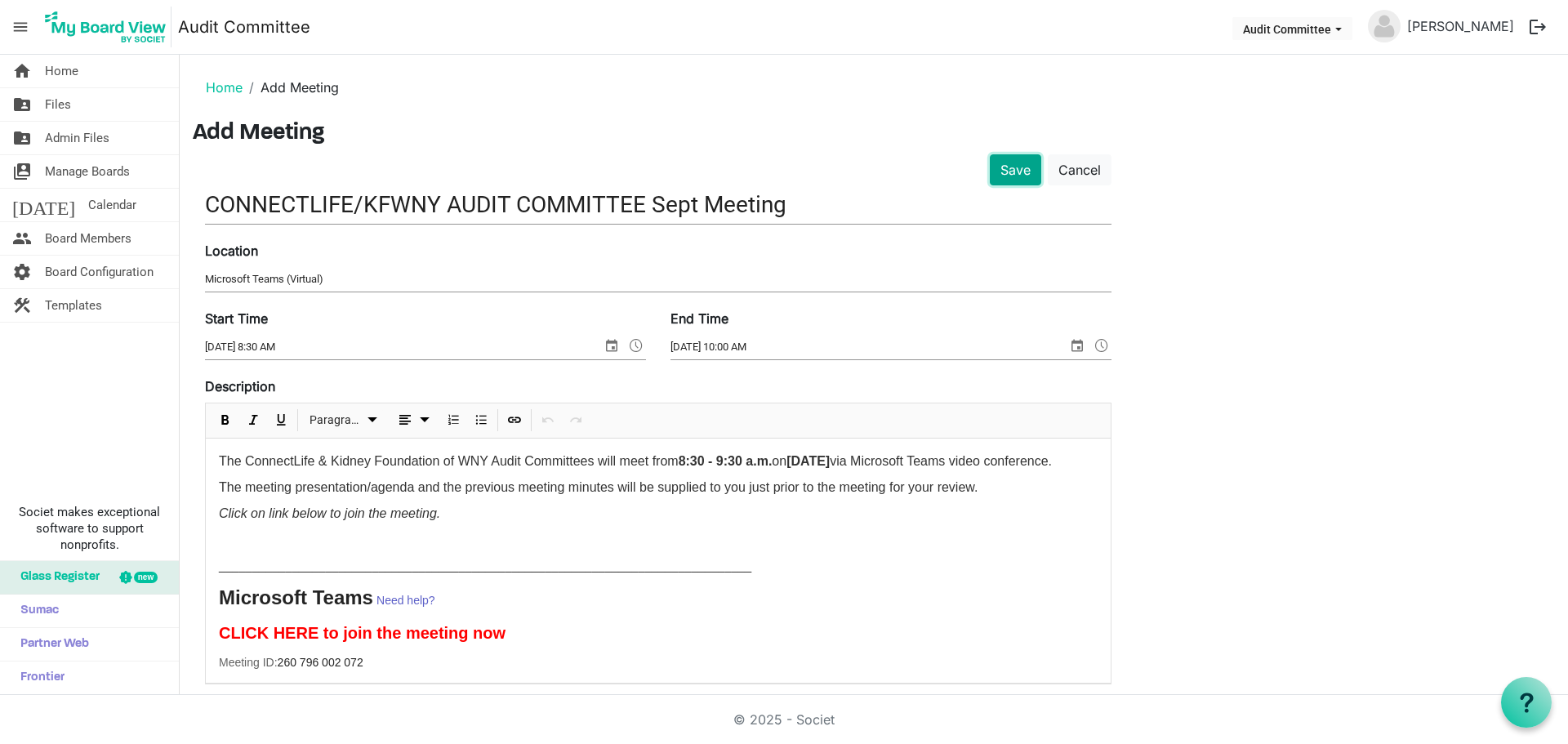
click at [1011, 169] on button "Save" at bounding box center [1016, 170] width 52 height 31
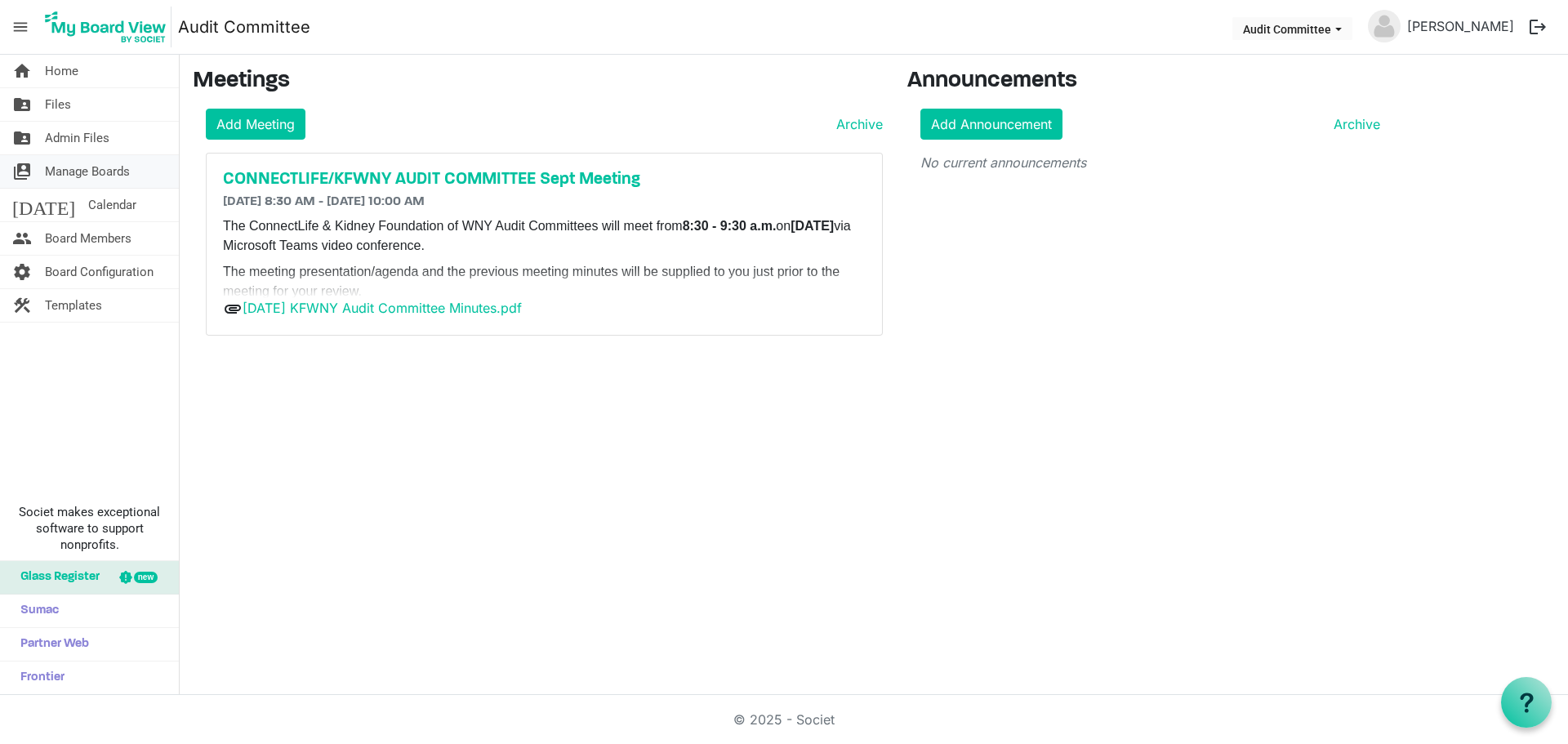
click at [71, 170] on span "Manage Boards" at bounding box center [87, 172] width 85 height 33
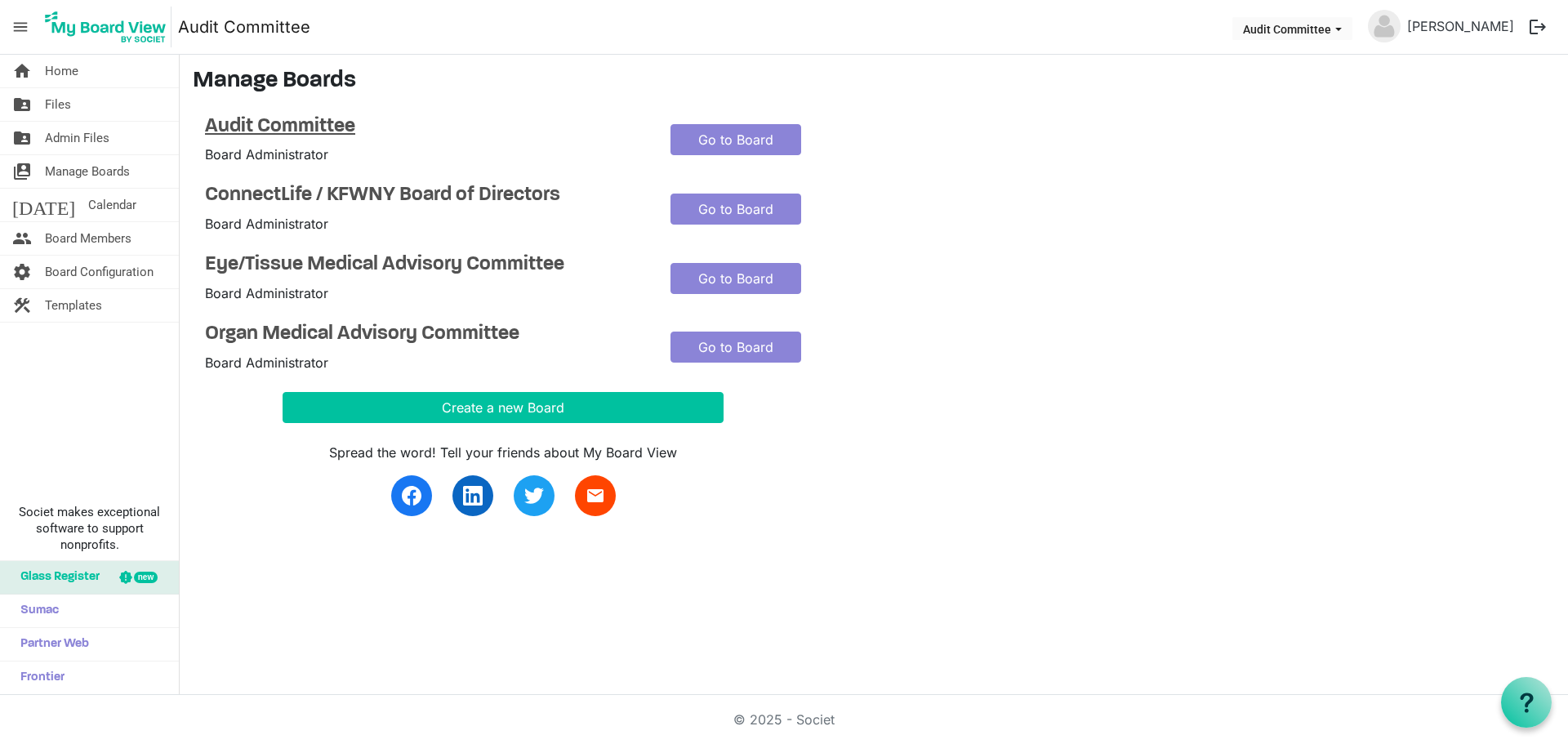
click at [323, 126] on h4 "Audit Committee" at bounding box center [425, 126] width 441 height 23
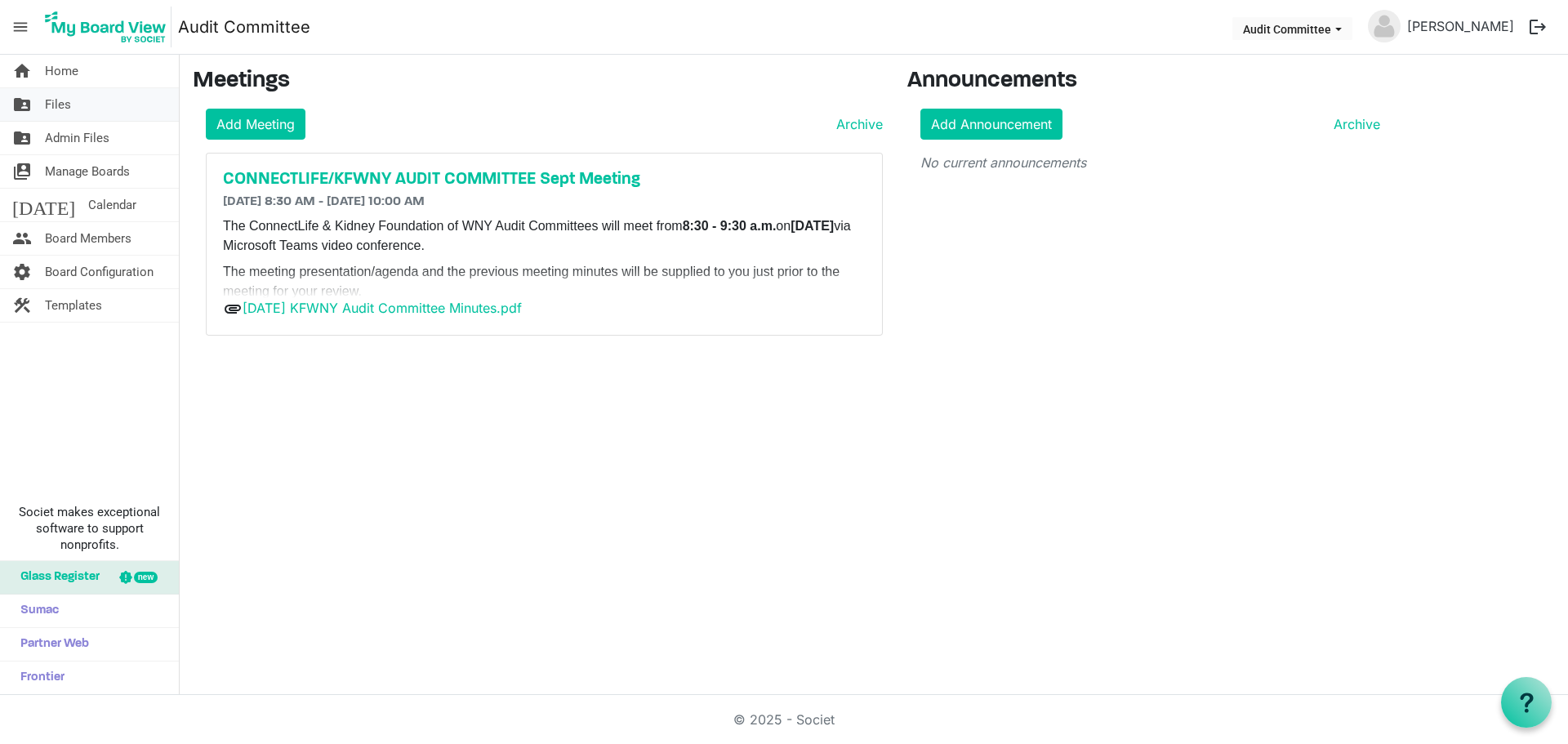
click at [57, 103] on span "Files" at bounding box center [58, 105] width 26 height 33
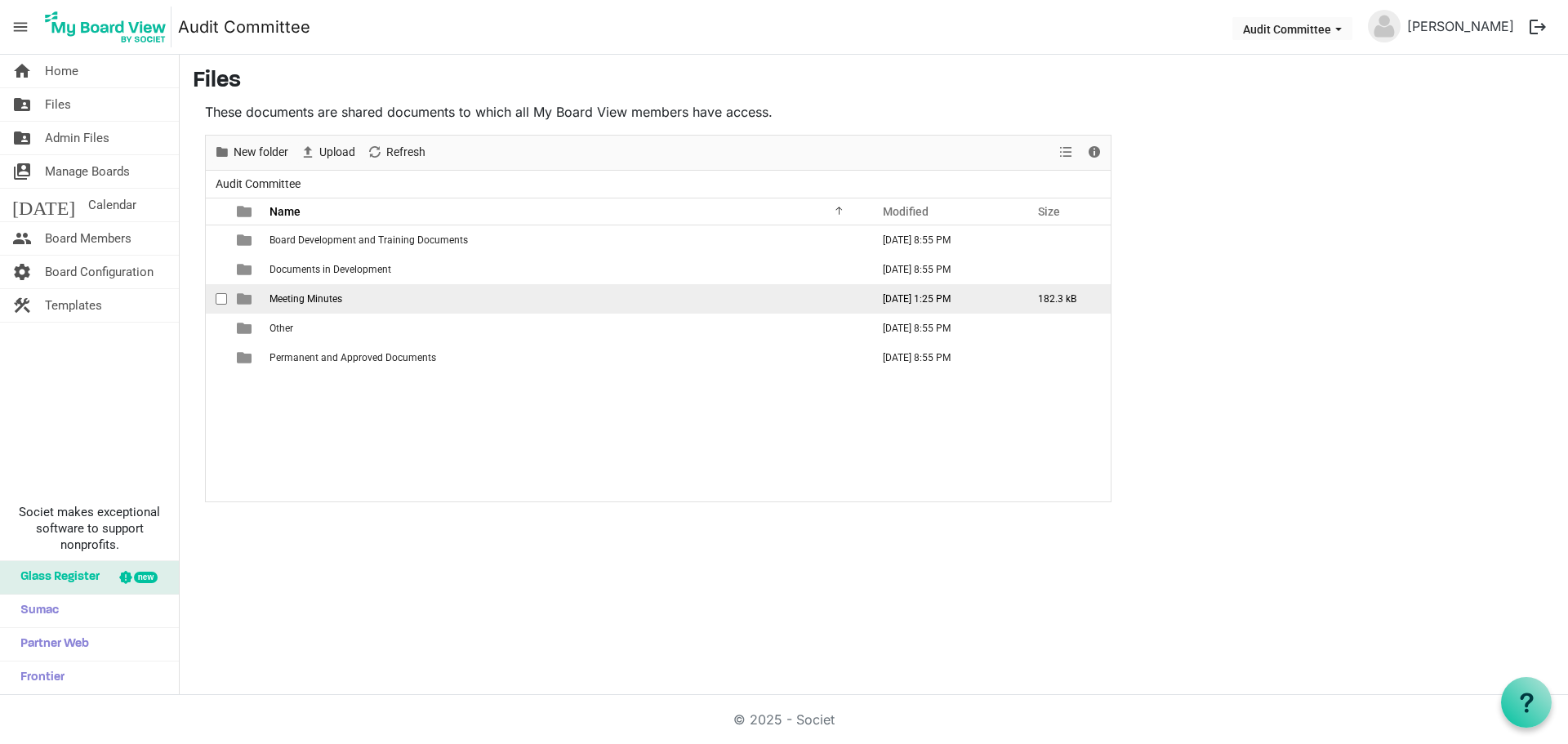
click at [325, 296] on span "Meeting Minutes" at bounding box center [306, 298] width 73 height 11
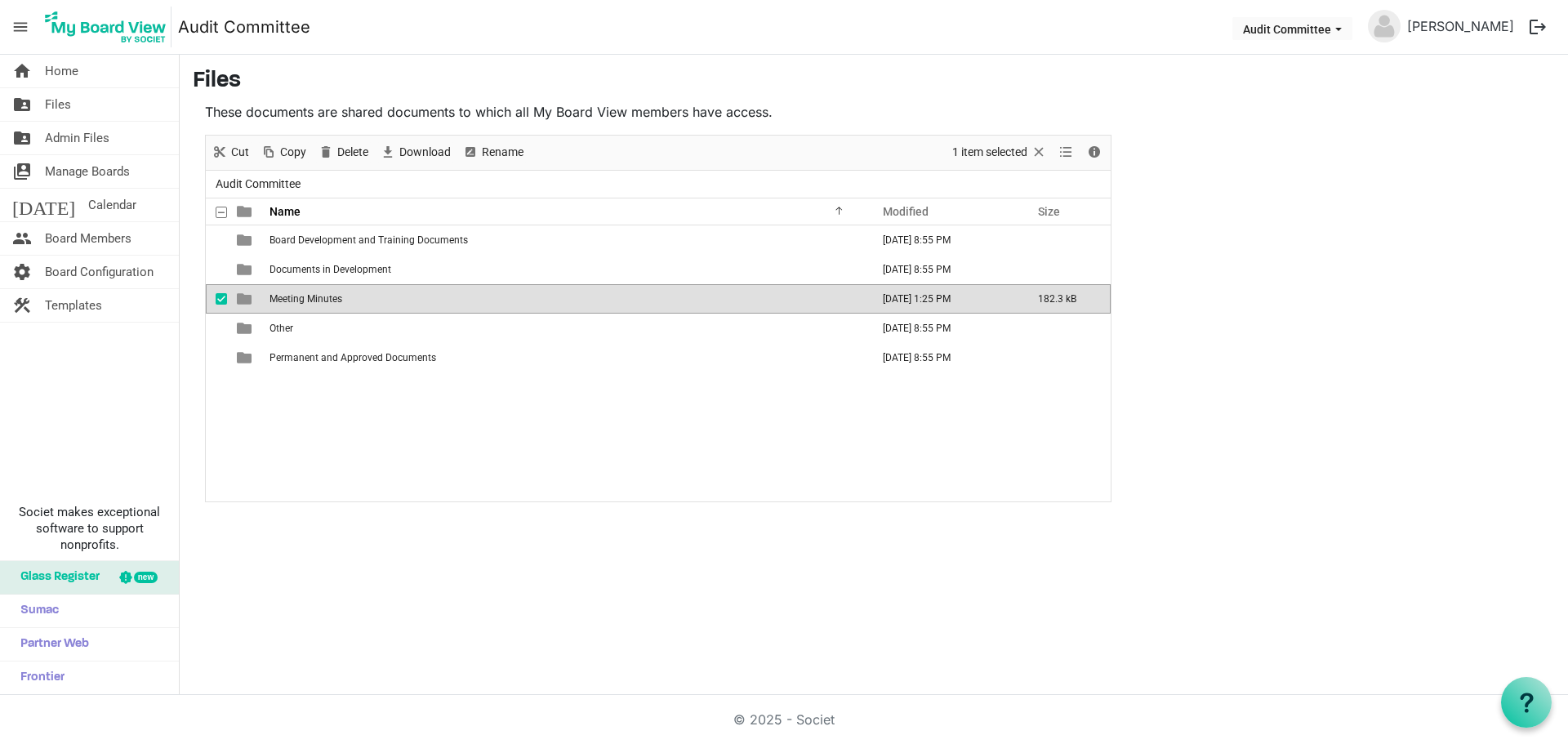
click at [325, 296] on span "Meeting Minutes" at bounding box center [306, 298] width 73 height 11
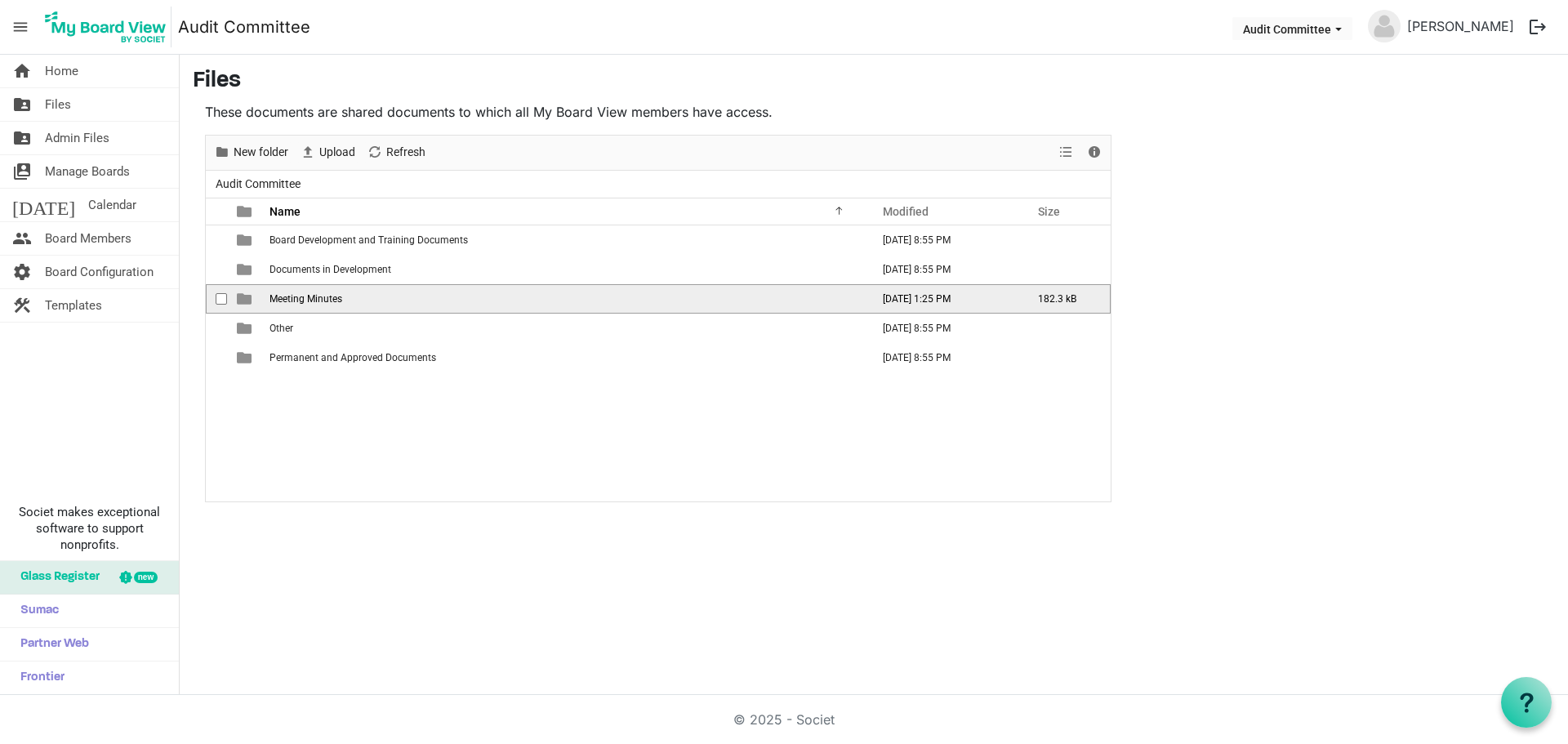
click at [325, 296] on span "Meeting Minutes" at bounding box center [306, 298] width 73 height 11
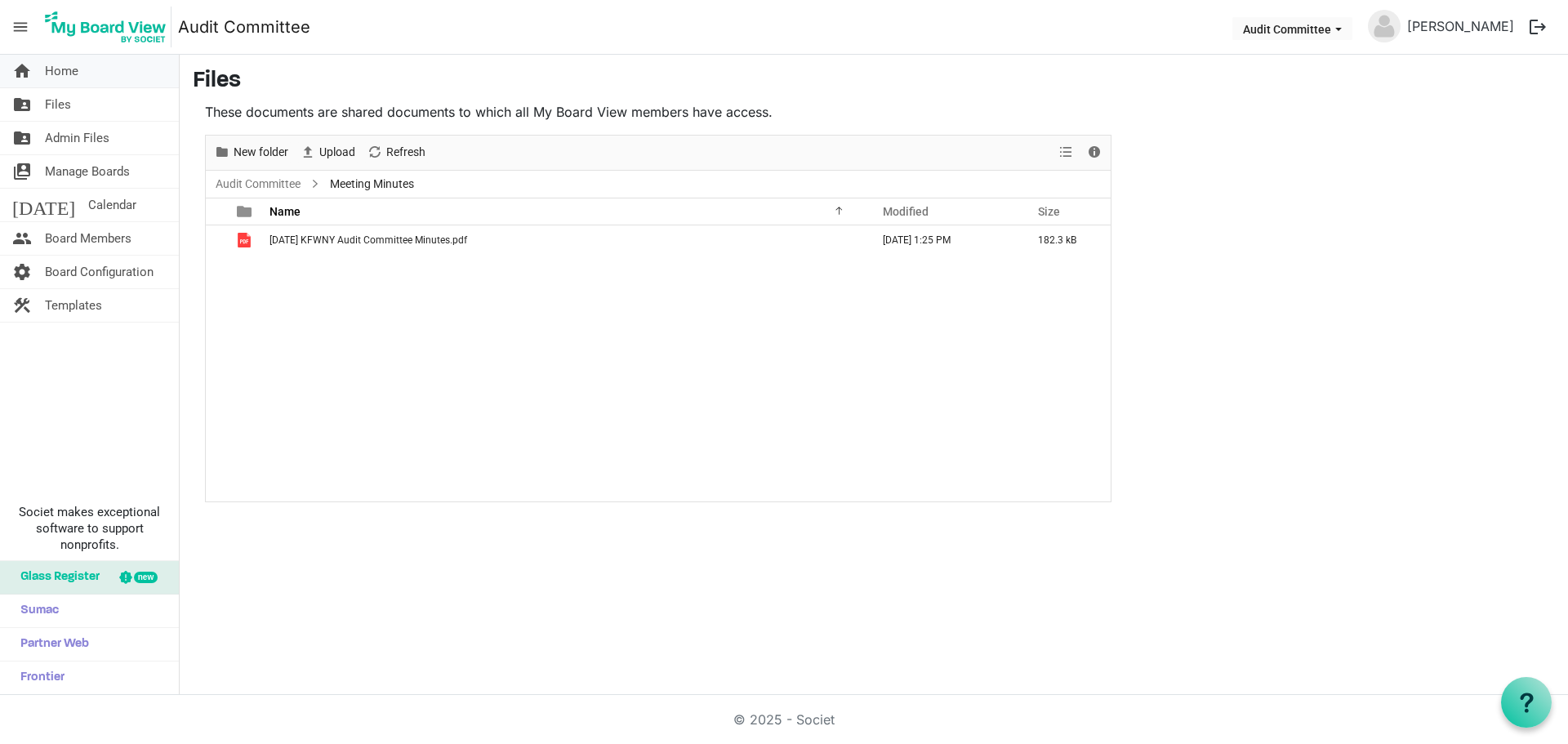
click at [66, 67] on span "Home" at bounding box center [61, 71] width 34 height 33
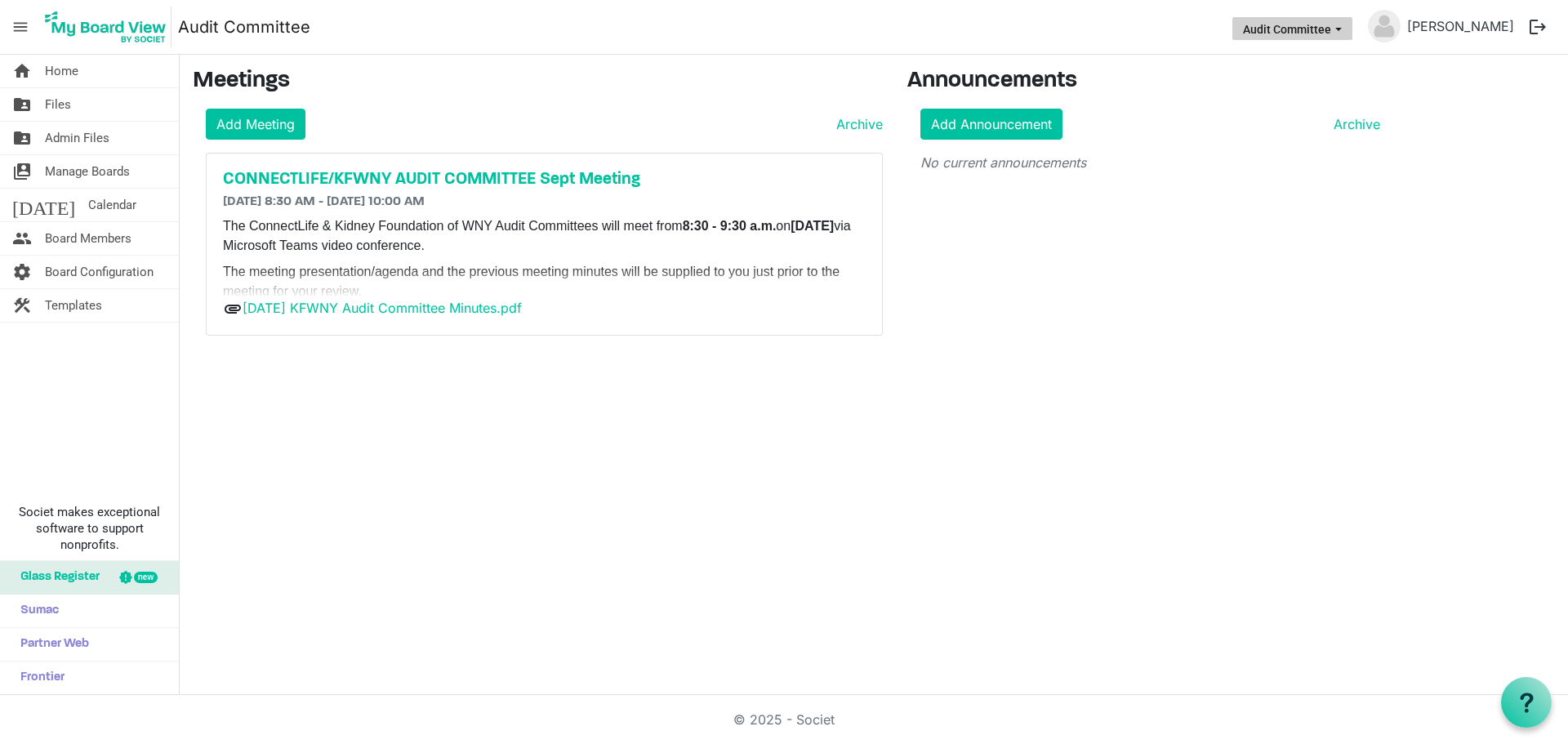
click at [1285, 29] on button "Audit Committee" at bounding box center [1292, 29] width 120 height 22
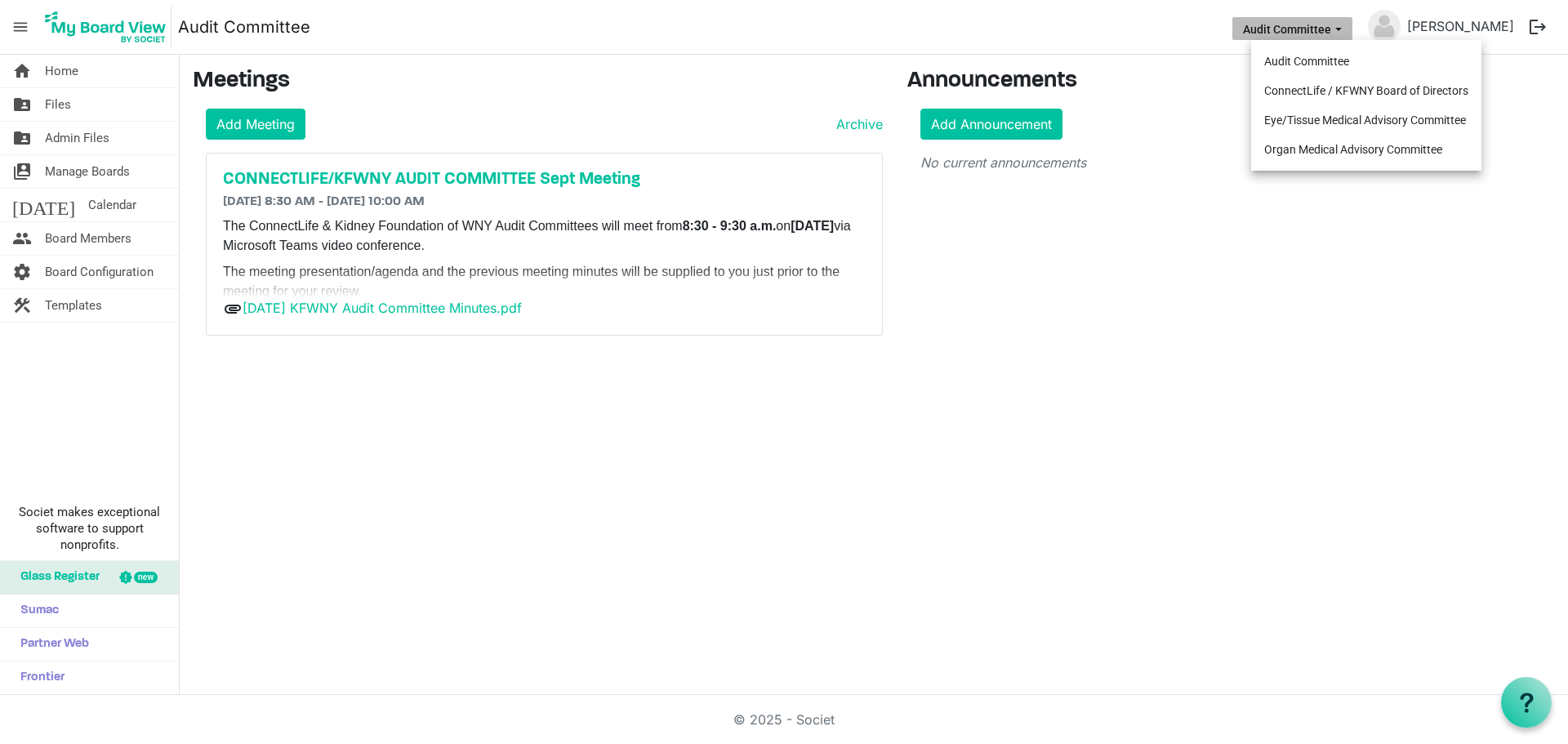
click at [1285, 29] on button "Audit Committee" at bounding box center [1292, 29] width 120 height 22
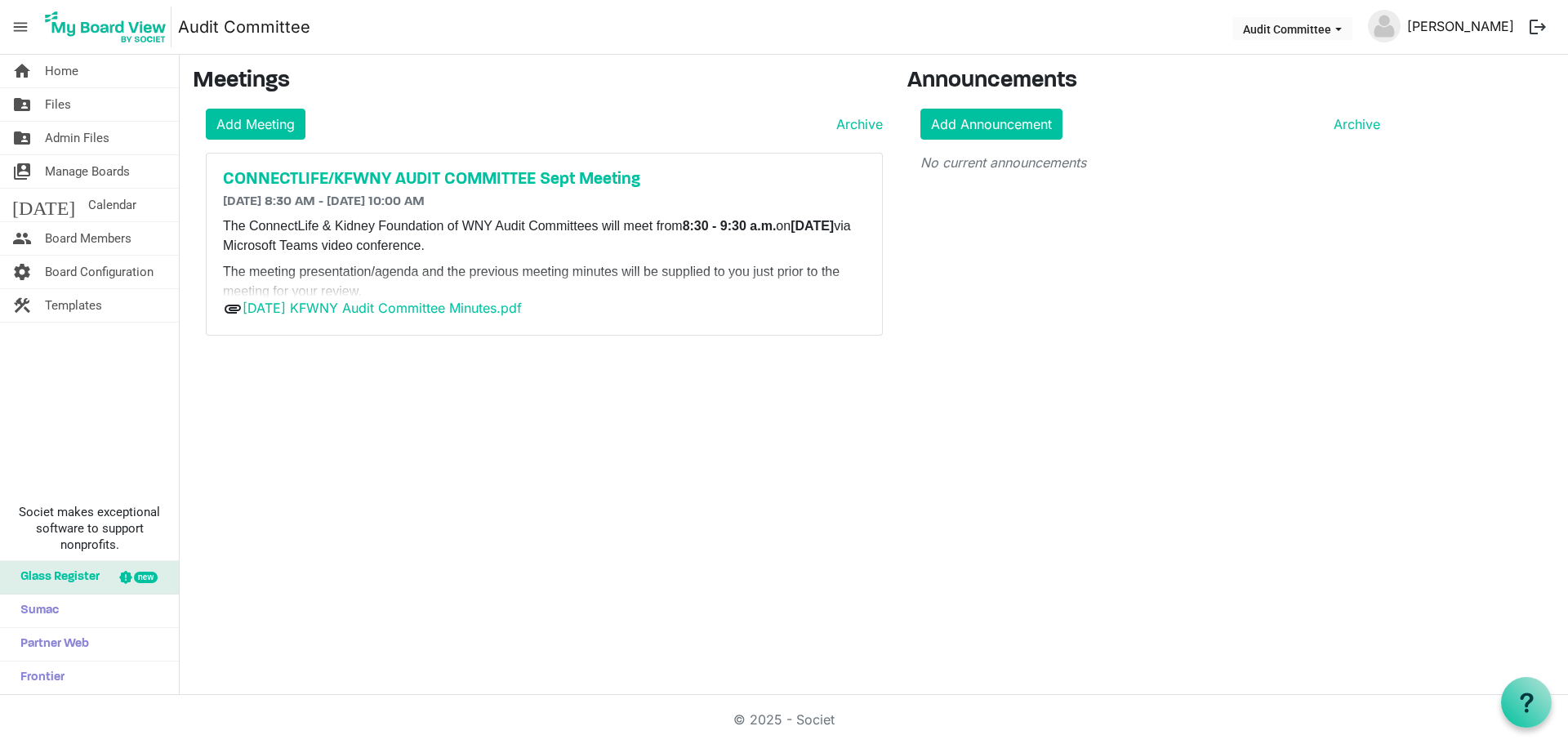
click at [1438, 27] on link "[PERSON_NAME]" at bounding box center [1460, 26] width 120 height 33
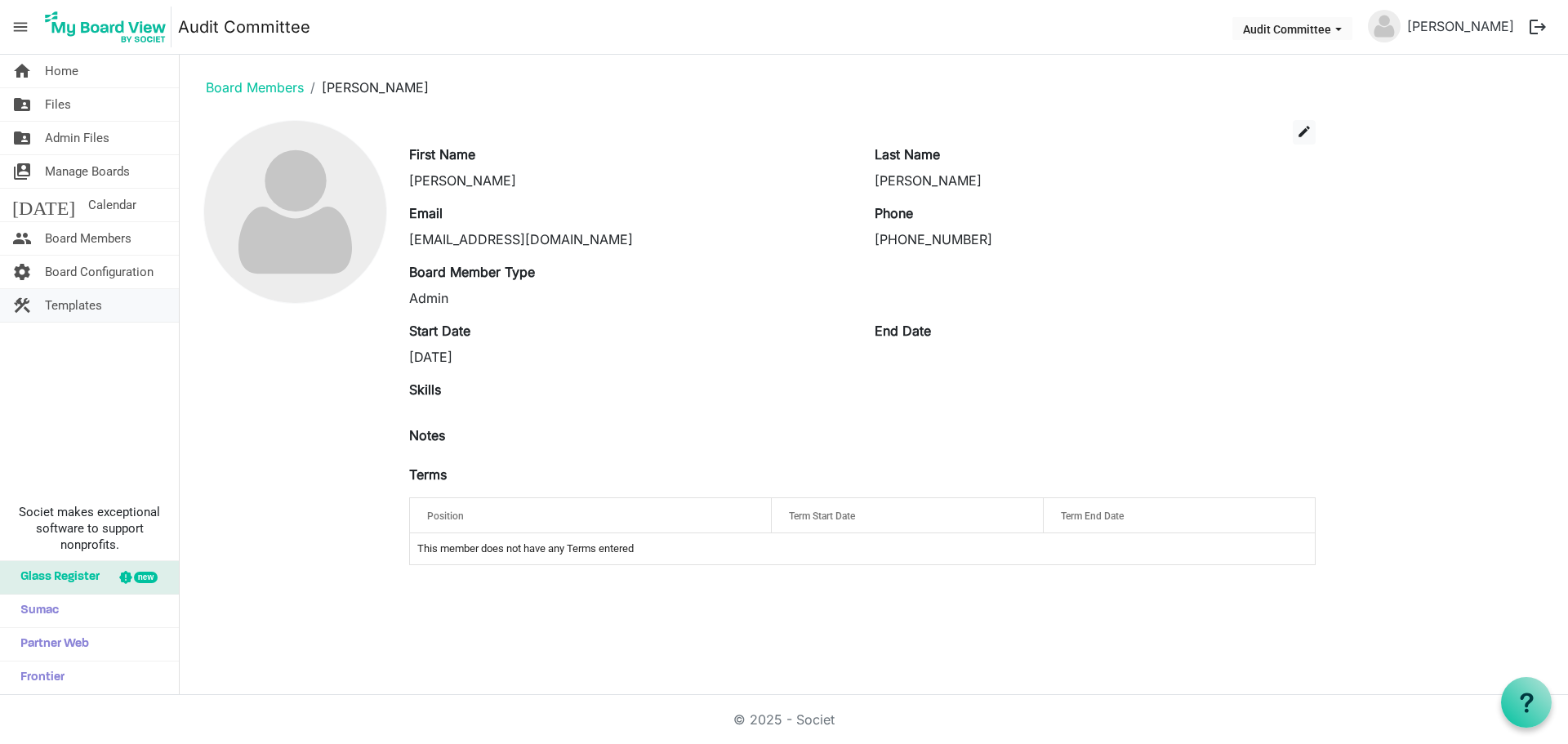
click at [70, 307] on span "Templates" at bounding box center [73, 306] width 57 height 33
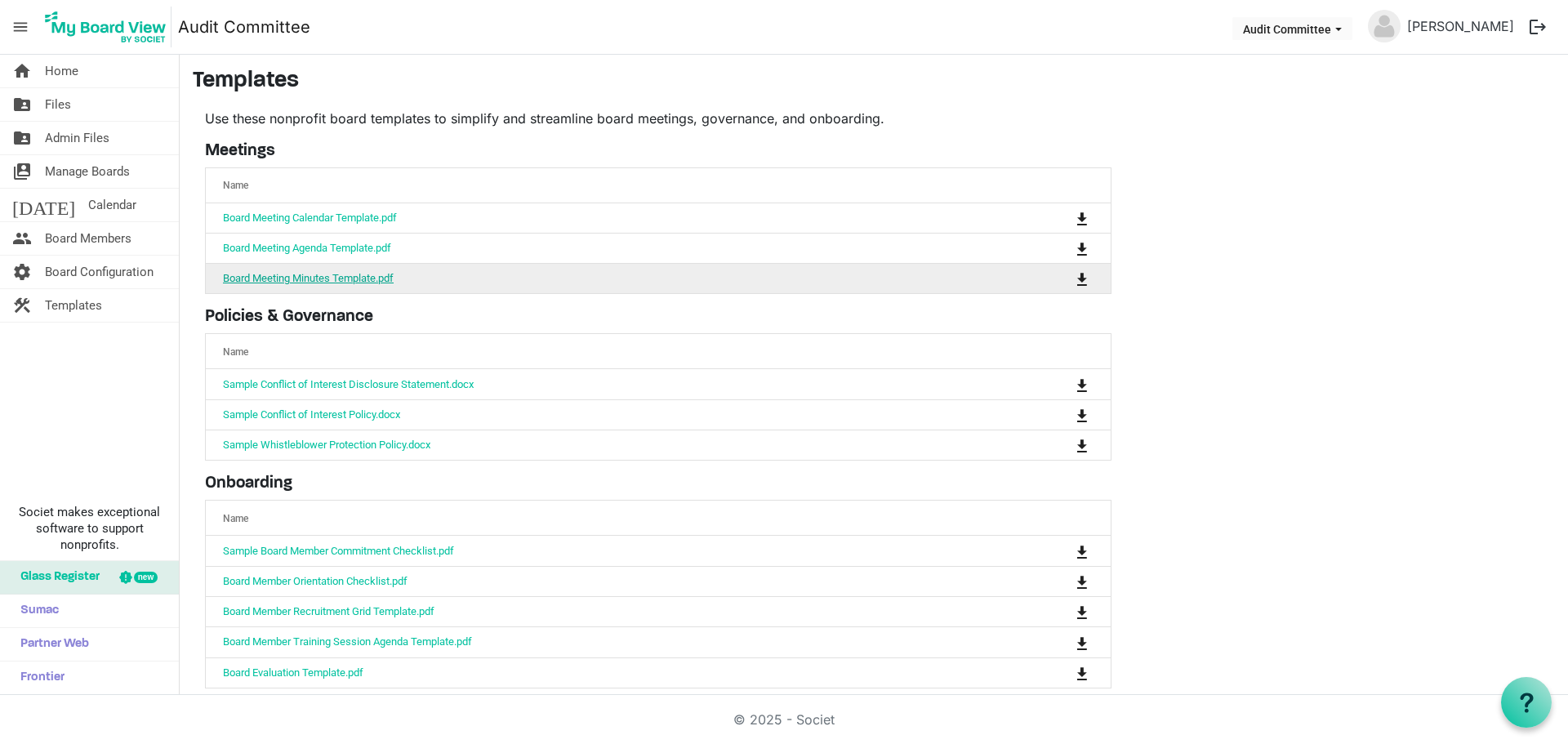
click at [351, 277] on link "Board Meeting Minutes Template.pdf" at bounding box center [308, 278] width 171 height 12
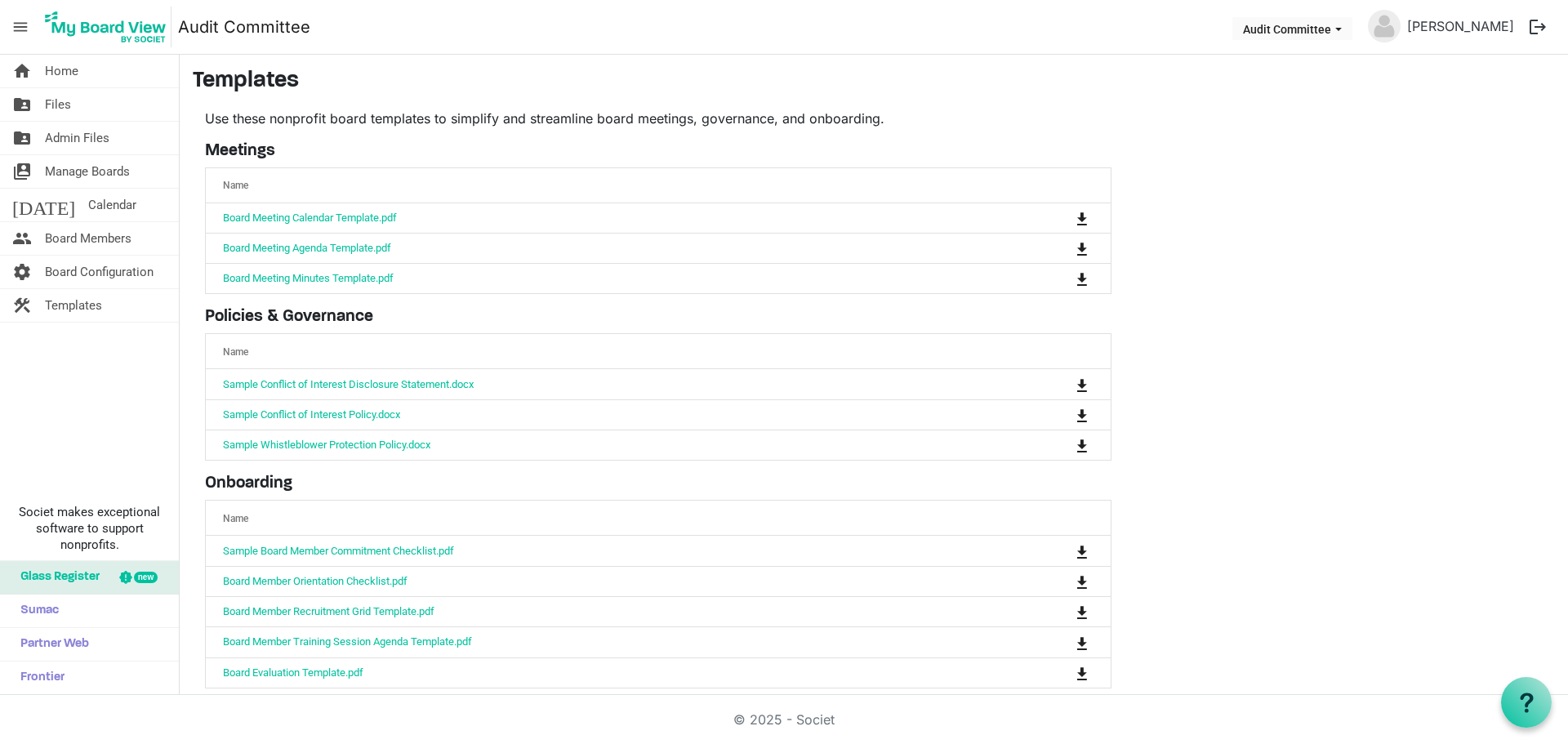
scroll to position [17, 0]
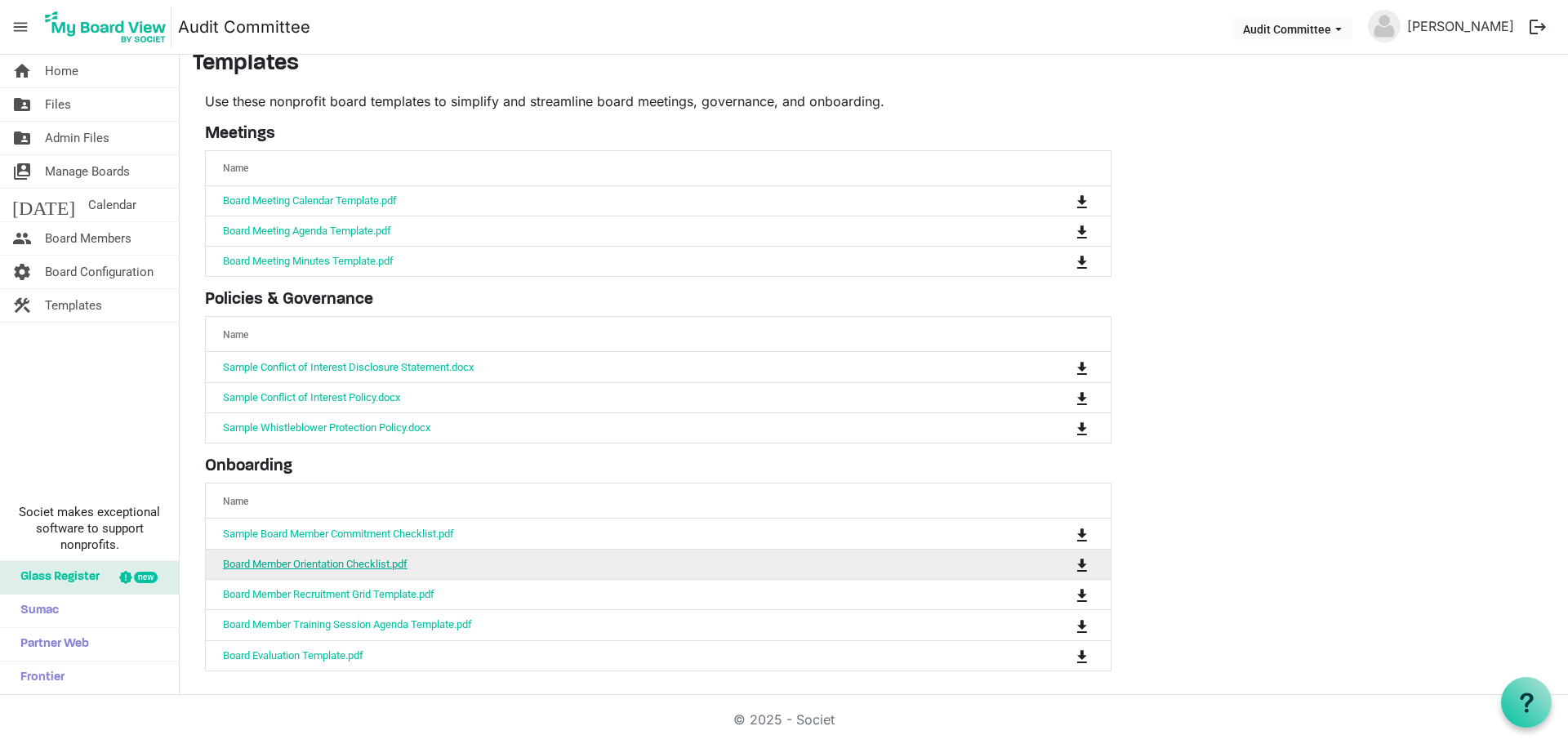
click at [316, 560] on link "Board Member Orientation Checklist.pdf" at bounding box center [315, 564] width 185 height 12
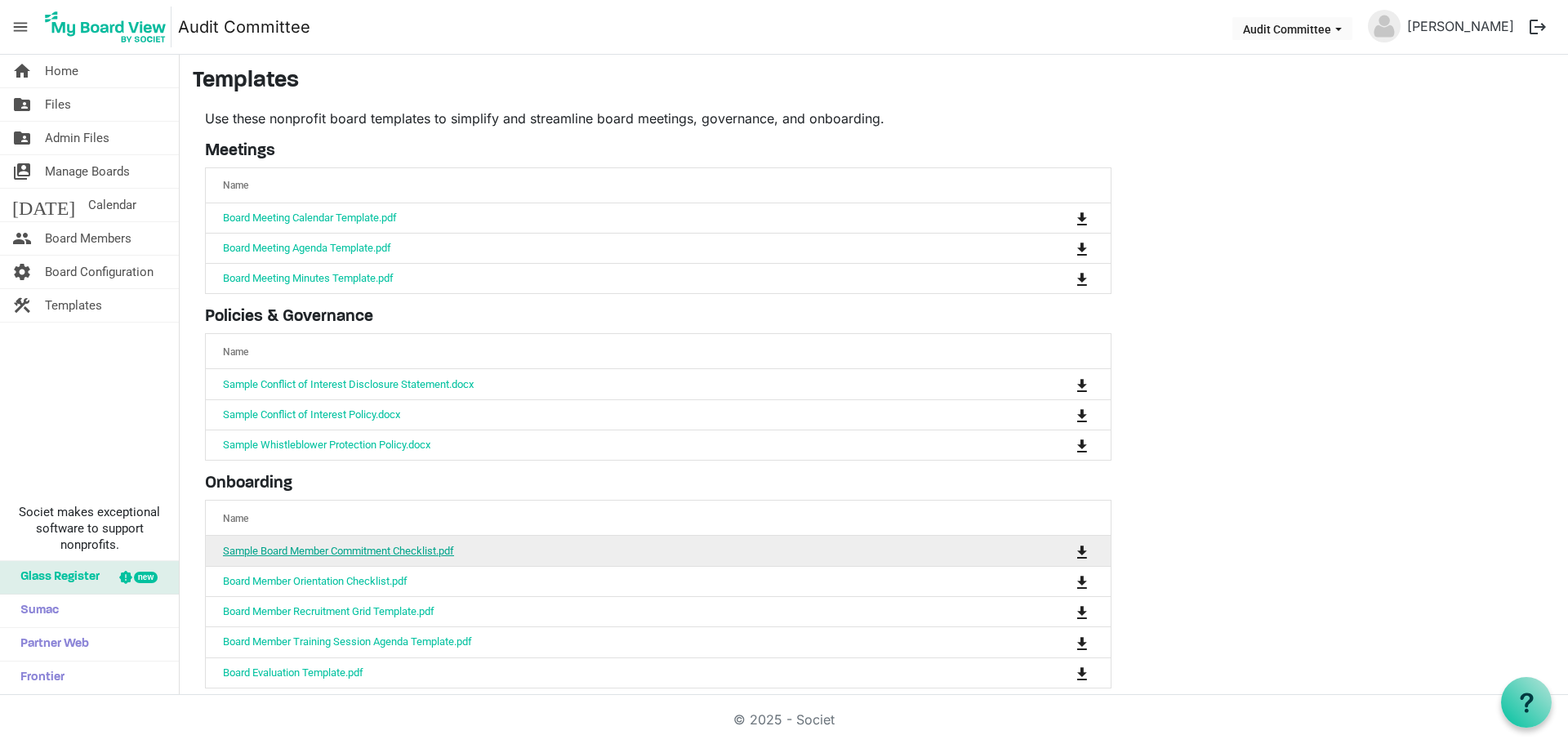
click at [353, 550] on link "Sample Board Member Commitment Checklist.pdf" at bounding box center [339, 551] width 232 height 12
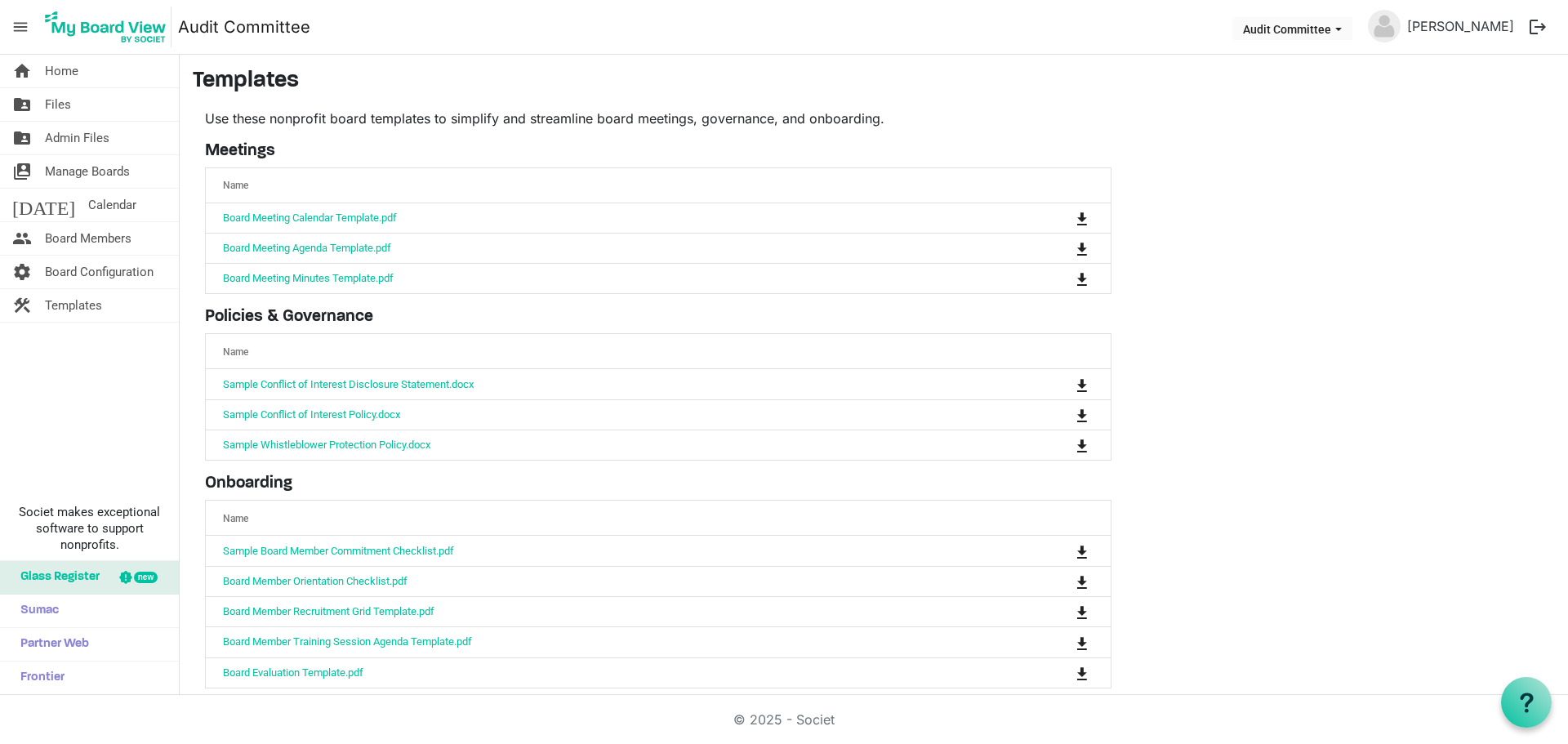
click at [18, 28] on span "menu" at bounding box center [21, 27] width 31 height 31
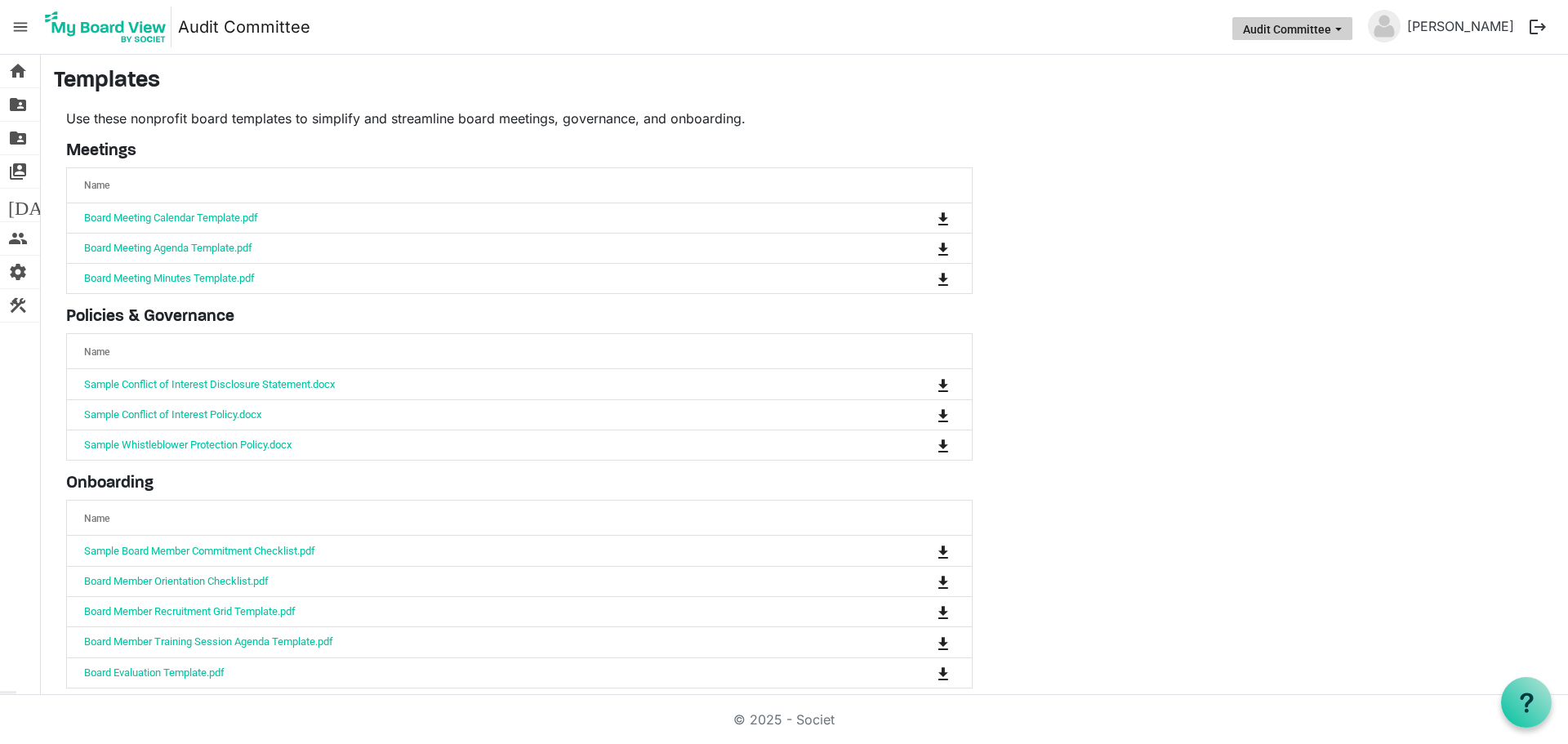
click at [1346, 29] on span "Audit Committee dropdownbutton" at bounding box center [1338, 29] width 15 height 7
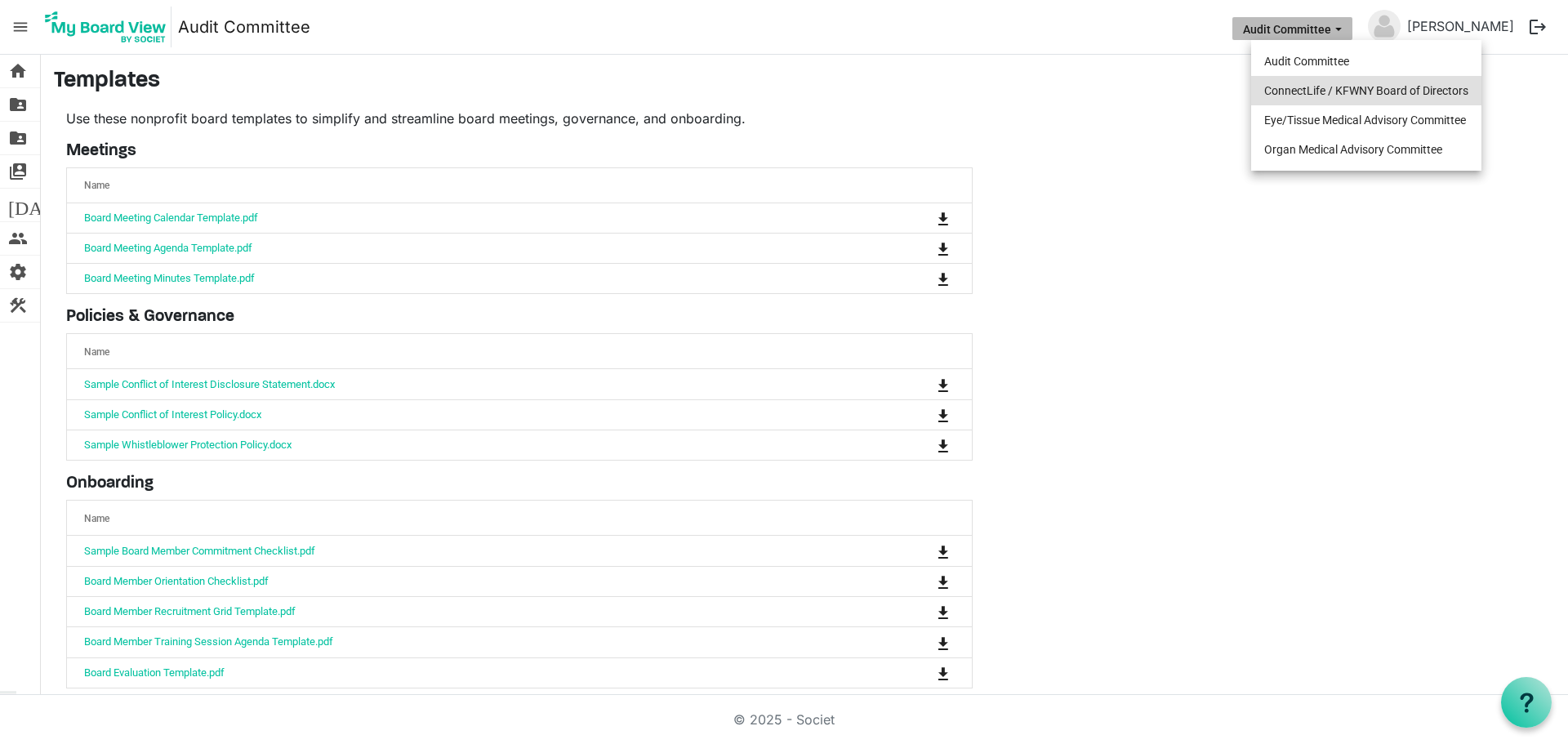
click at [1305, 88] on li "ConnectLife / KFWNY Board of Directors" at bounding box center [1366, 91] width 231 height 29
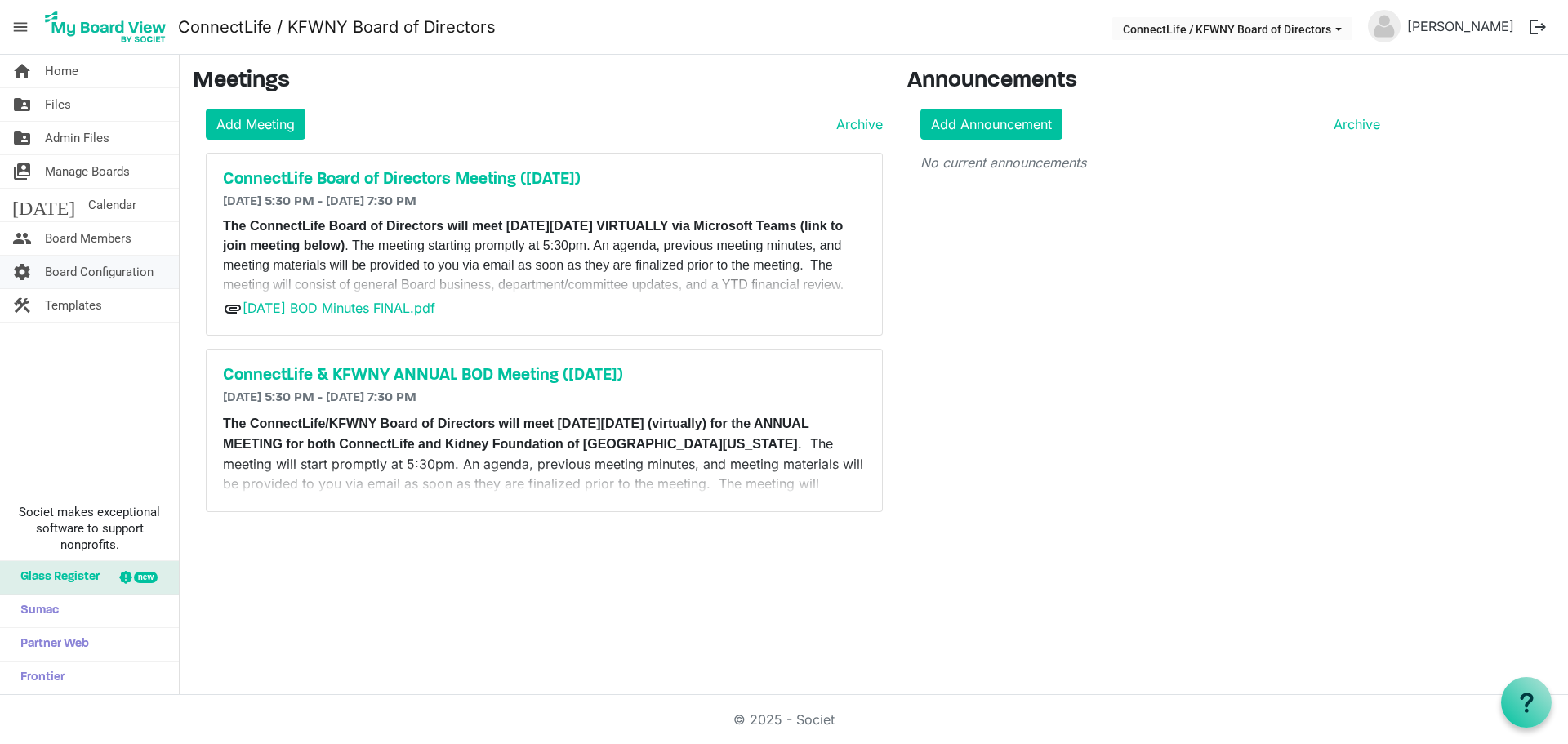
click at [124, 270] on span "Board Configuration" at bounding box center [99, 272] width 109 height 33
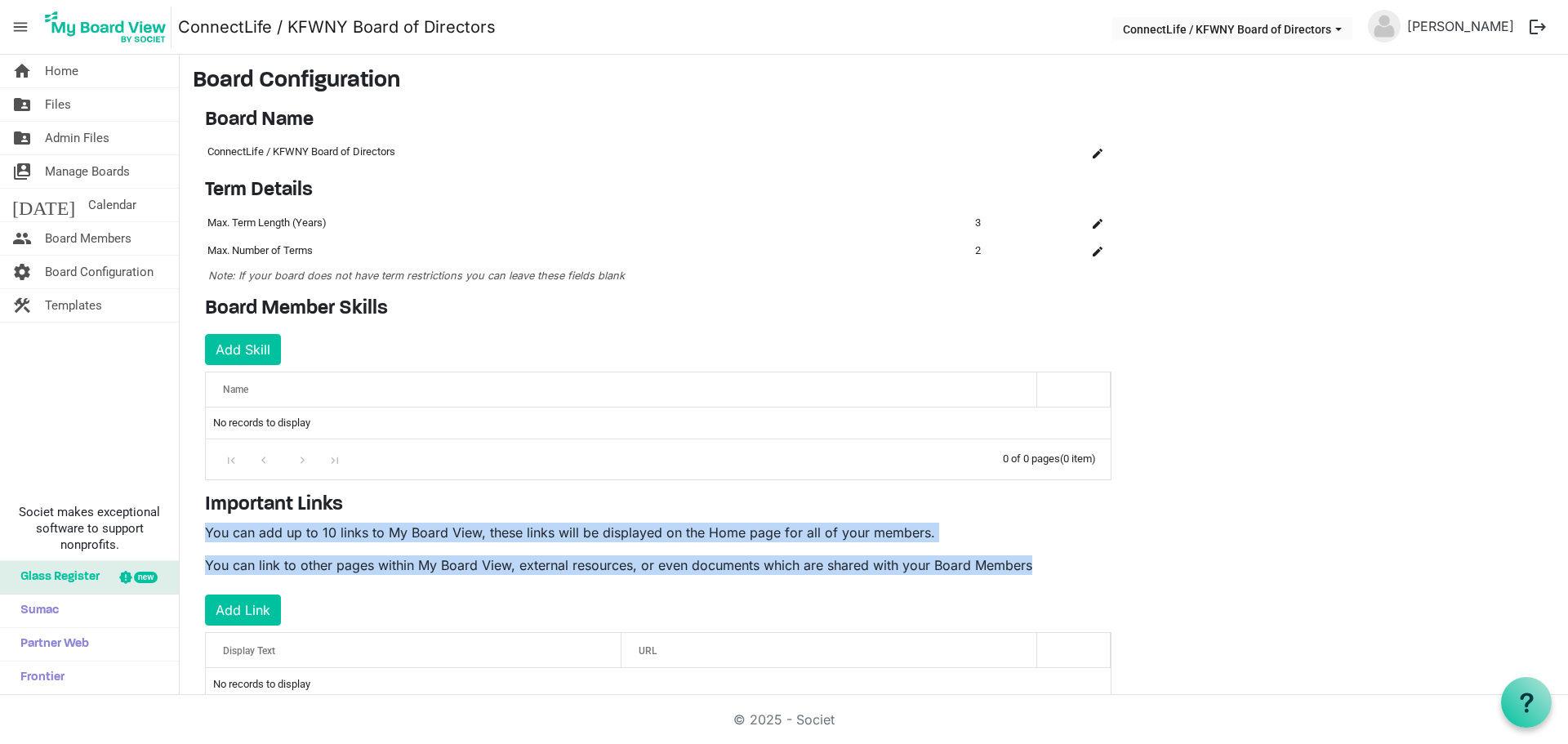
drag, startPoint x: 206, startPoint y: 531, endPoint x: 1041, endPoint y: 568, distance: 835.8
click at [1041, 568] on div "Important Links You can add up to 10 links to My Board View, these links will b…" at bounding box center [658, 597] width 931 height 207
copy div "You can add up to 10 links to My Board View, these links will be displayed on t…"
